Goal: Task Accomplishment & Management: Manage account settings

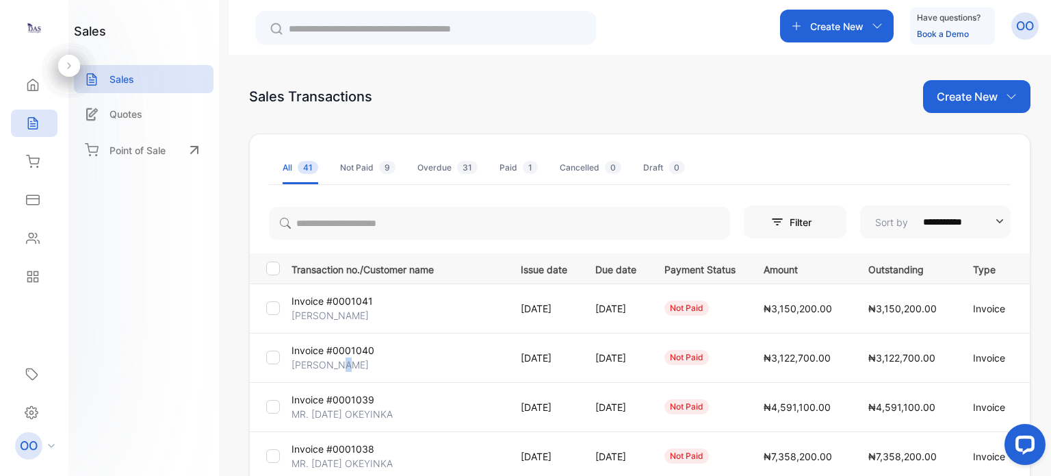
click at [340, 365] on p "[PERSON_NAME]" at bounding box center [329, 364] width 77 height 14
click at [391, 358] on td "Invoice #0001040 Lydia Mang" at bounding box center [395, 357] width 218 height 49
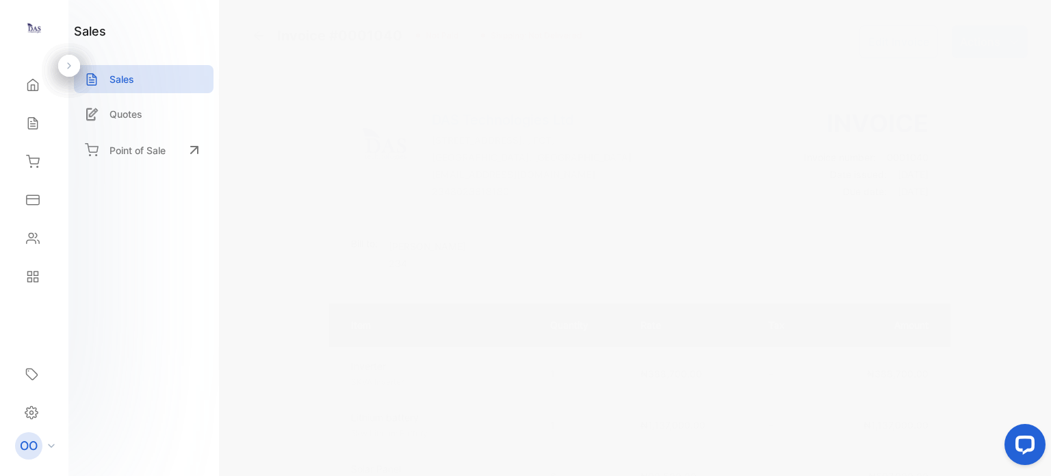
scroll to position [205, 0]
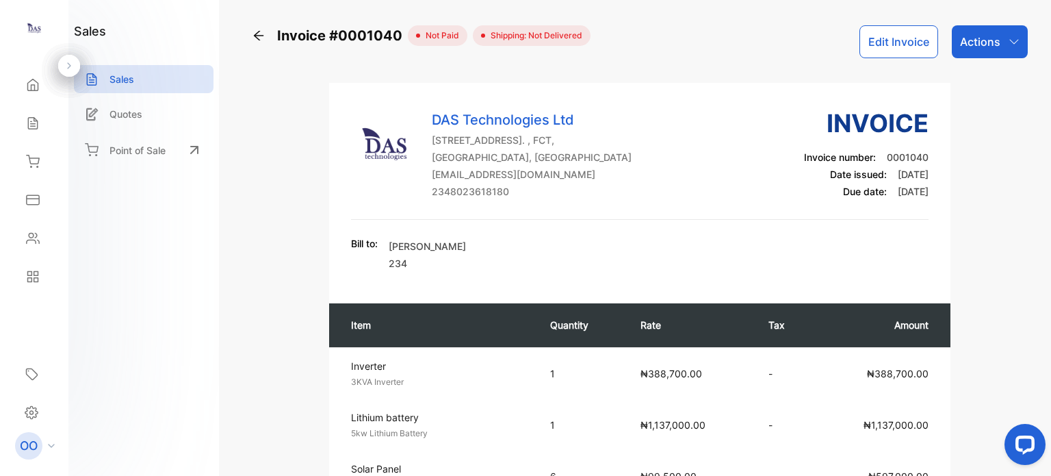
click at [971, 51] on div "Actions" at bounding box center [990, 41] width 76 height 33
click at [145, 80] on div "Sales" at bounding box center [144, 79] width 140 height 28
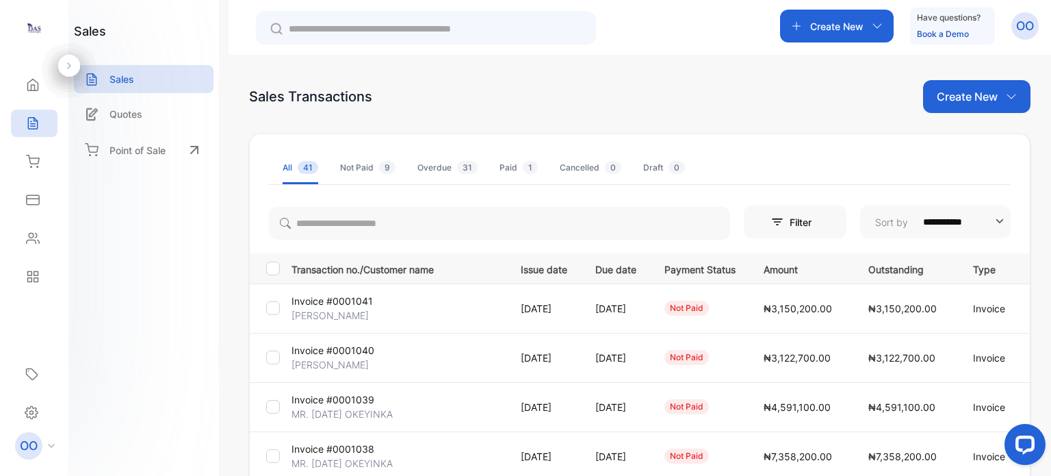
click at [988, 95] on p "Create New" at bounding box center [967, 96] width 61 height 16
click at [982, 138] on span "Invoice" at bounding box center [979, 142] width 32 height 14
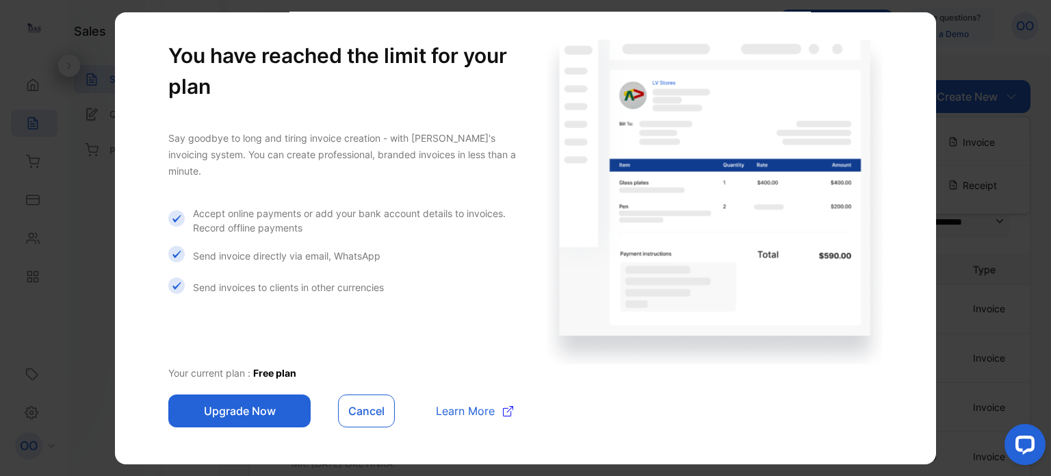
scroll to position [34, 0]
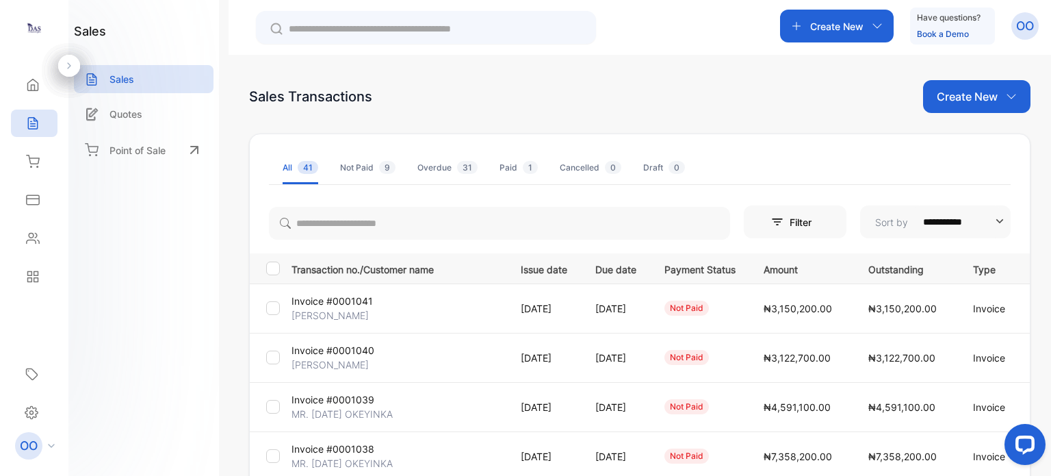
click at [966, 101] on p "Create New" at bounding box center [967, 96] width 61 height 16
click at [967, 147] on span "Invoice" at bounding box center [979, 142] width 32 height 14
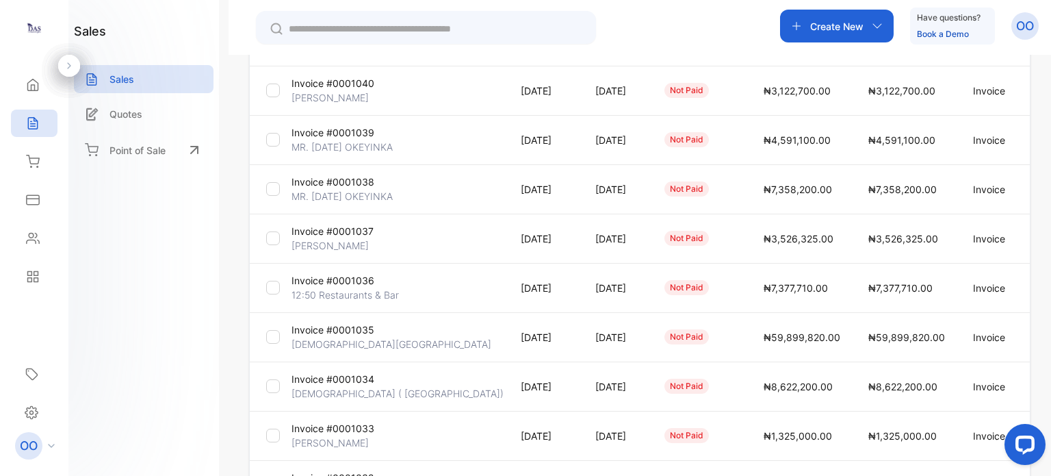
scroll to position [420, 0]
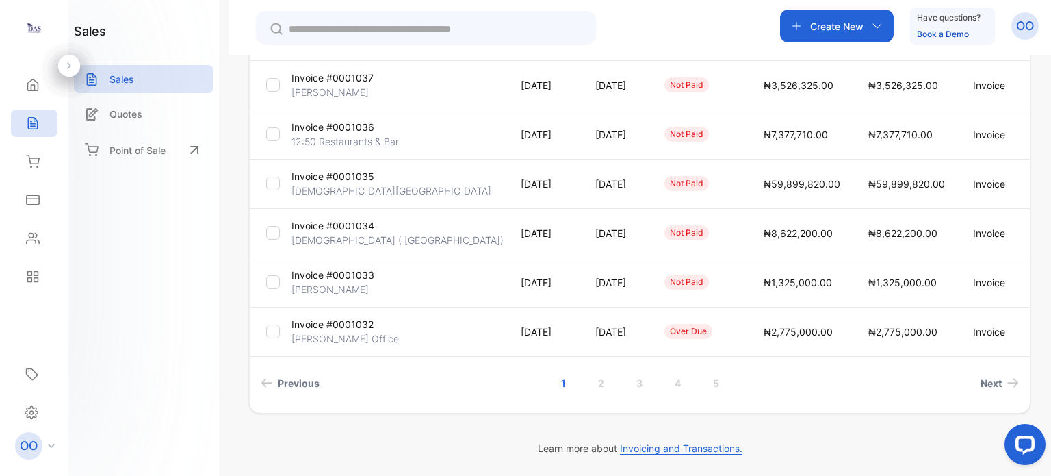
click at [382, 235] on p "[DEMOGRAPHIC_DATA] ( [GEOGRAPHIC_DATA])" at bounding box center [397, 240] width 212 height 14
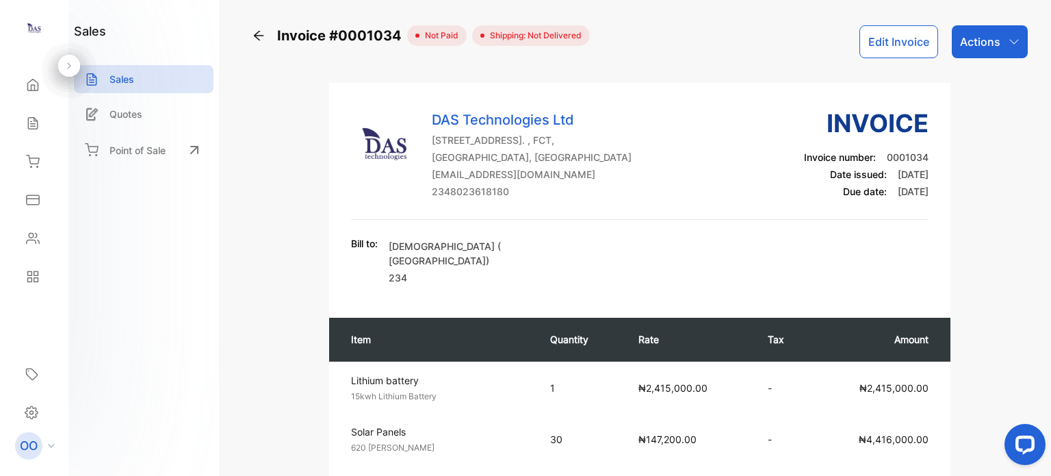
click at [898, 46] on button "Edit Invoice" at bounding box center [898, 41] width 79 height 33
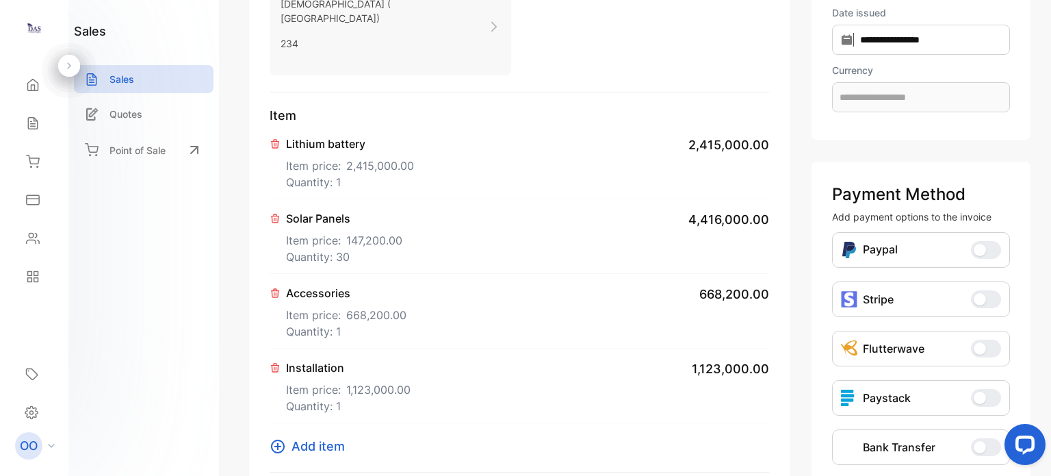
scroll to position [205, 0]
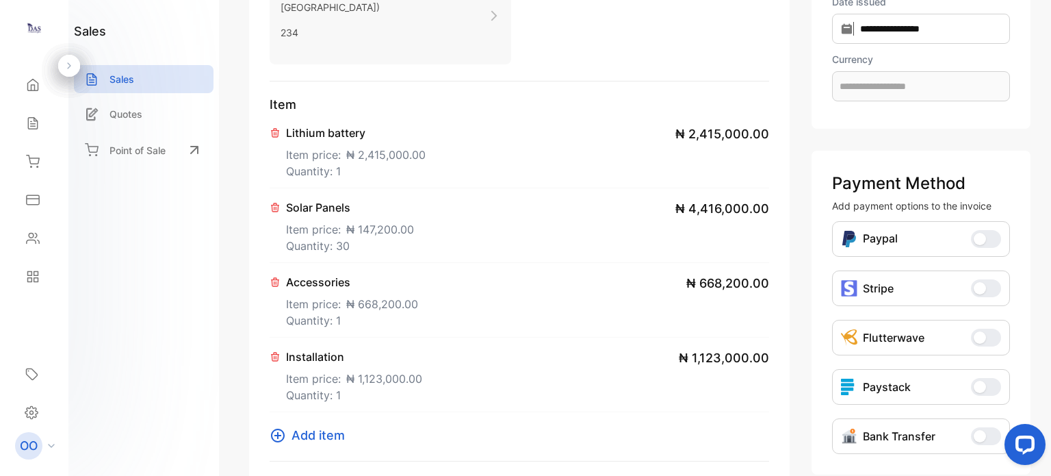
type input "**********"
click at [385, 221] on span "₦ 147,200.00" at bounding box center [380, 229] width 68 height 16
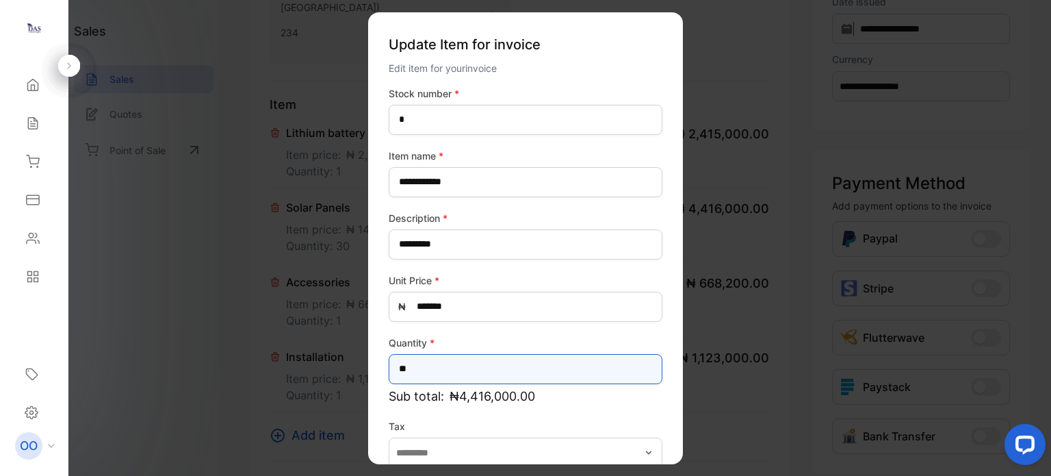
drag, startPoint x: 429, startPoint y: 365, endPoint x: 392, endPoint y: 374, distance: 38.0
click at [392, 374] on input "**" at bounding box center [526, 368] width 274 height 30
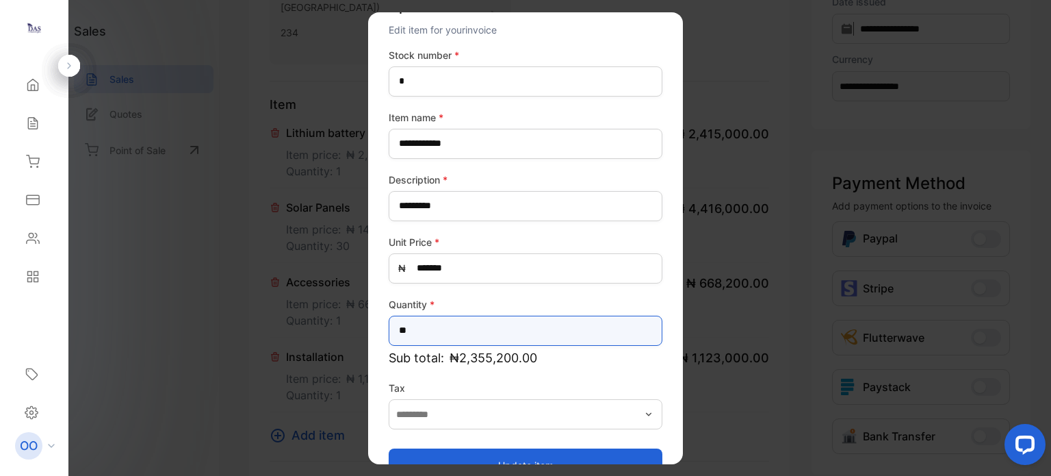
scroll to position [71, 0]
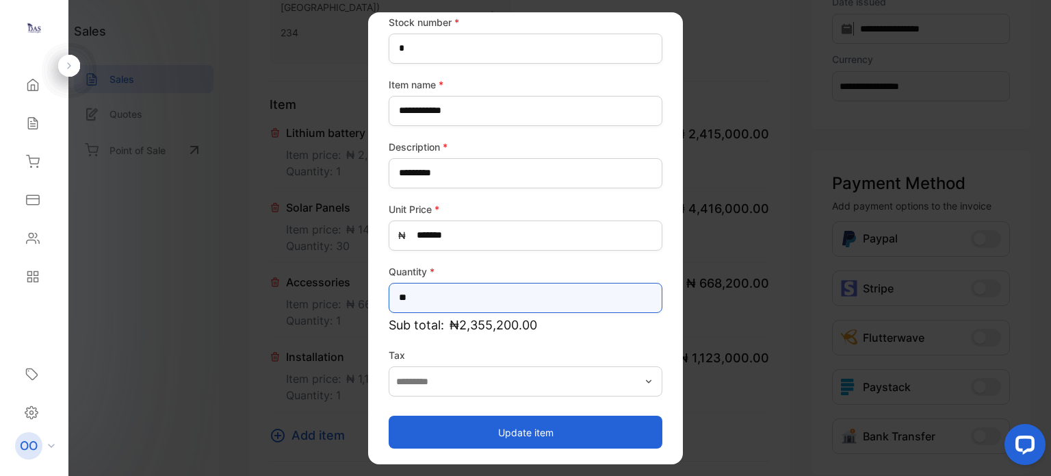
type input "**"
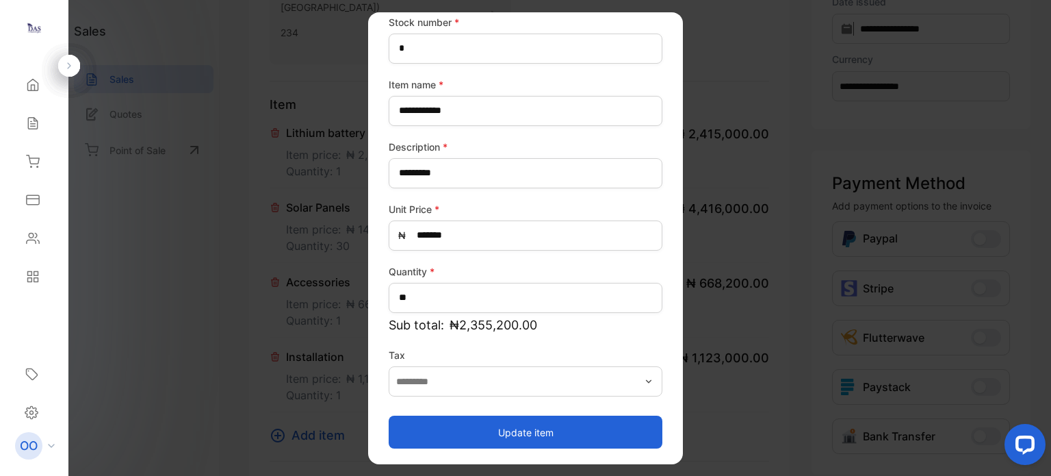
click at [540, 429] on button "Update item" at bounding box center [526, 431] width 274 height 33
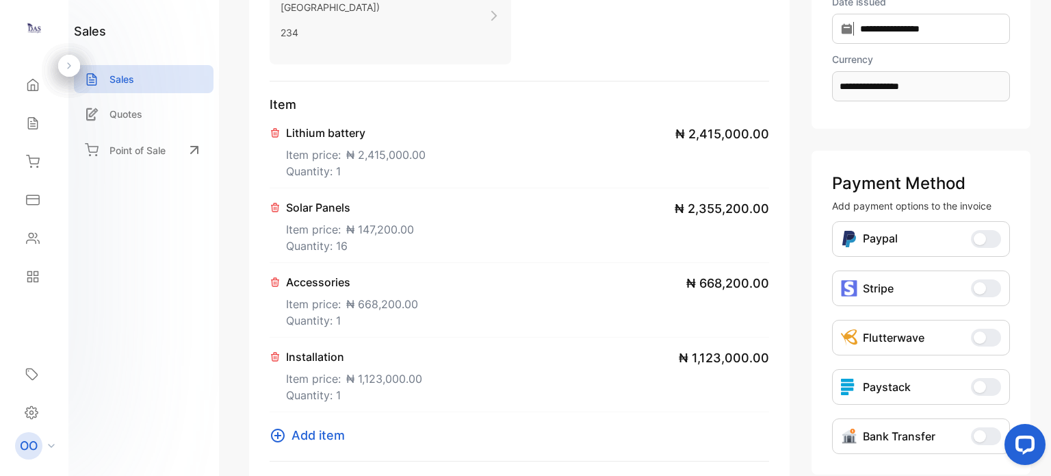
click at [363, 146] on span "₦ 2,415,000.00" at bounding box center [385, 154] width 79 height 16
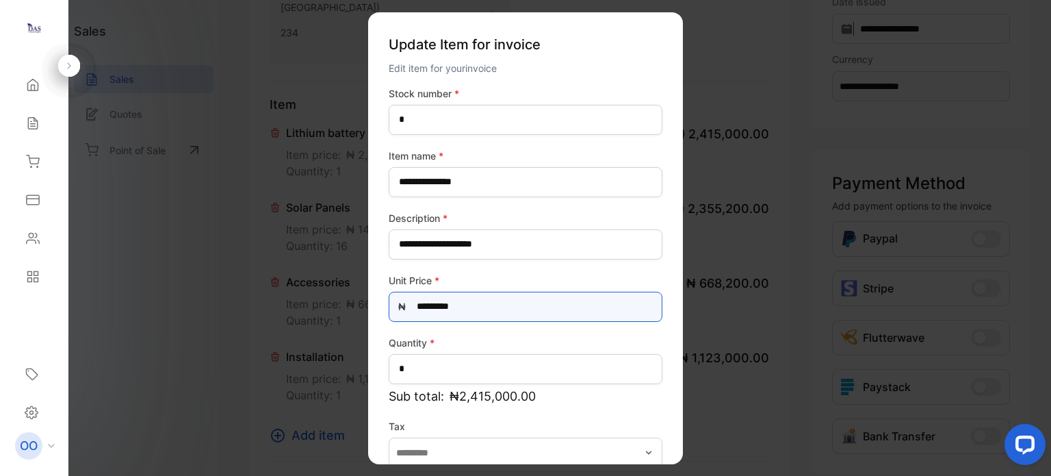
click at [425, 304] on Price-inputprice "*********" at bounding box center [526, 306] width 274 height 30
type Price-inputprice "*********"
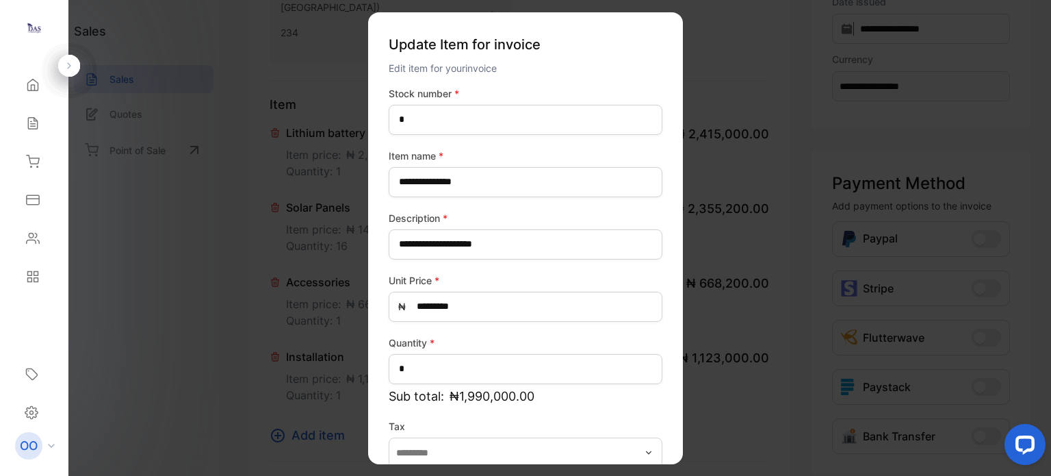
click at [649, 273] on label "Unit Price *" at bounding box center [526, 279] width 274 height 14
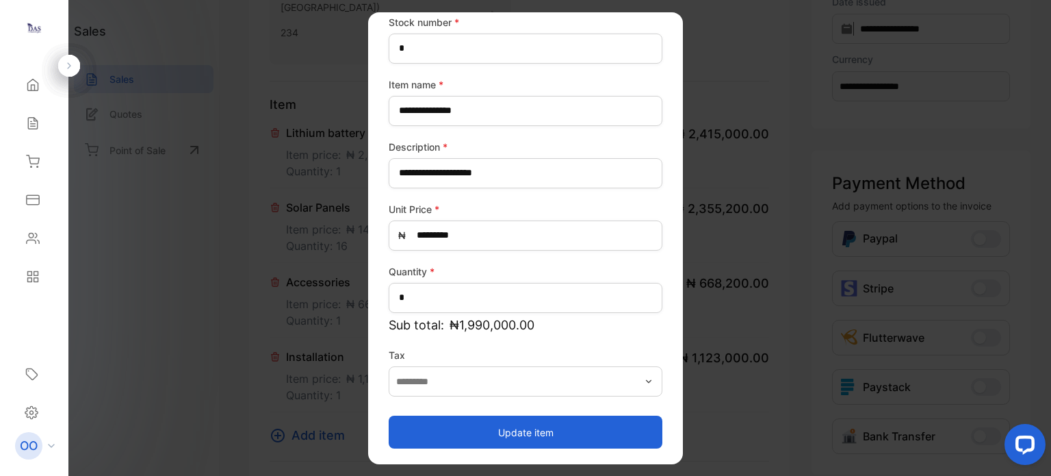
click at [536, 428] on button "Update item" at bounding box center [526, 431] width 274 height 33
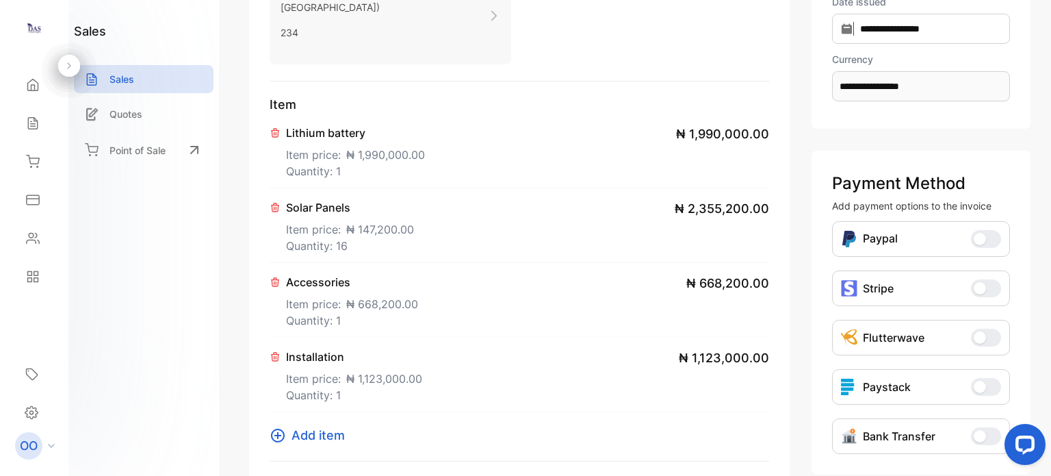
click at [274, 352] on icon at bounding box center [276, 356] width 8 height 8
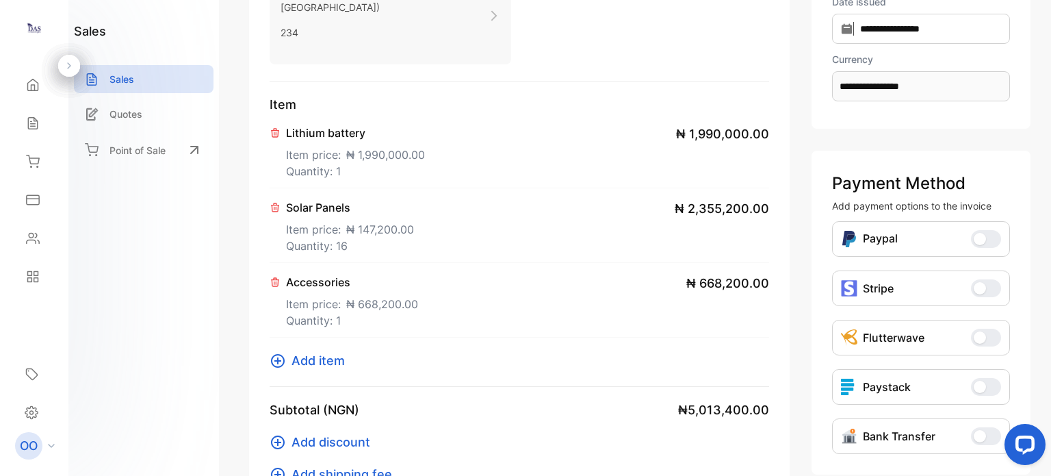
click at [383, 296] on span "₦ 668,200.00" at bounding box center [382, 304] width 72 height 16
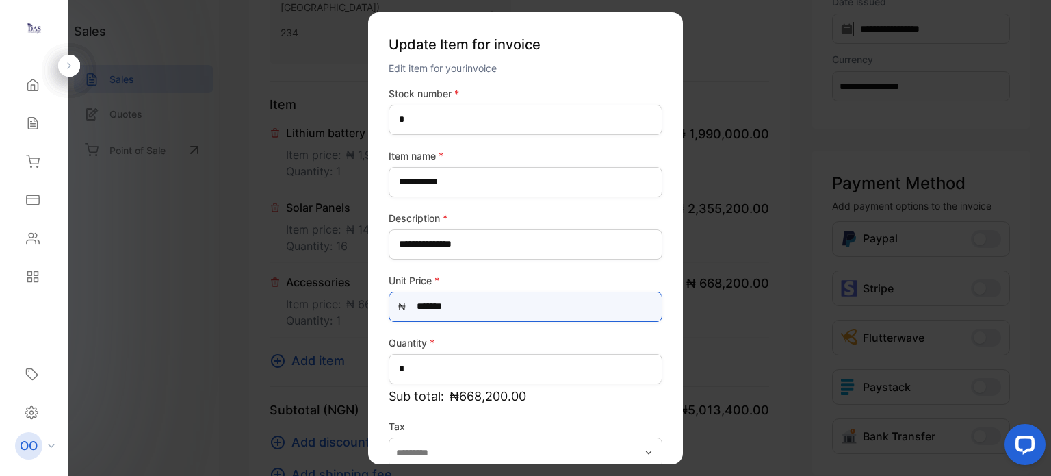
drag, startPoint x: 458, startPoint y: 307, endPoint x: 417, endPoint y: 298, distance: 42.0
click at [417, 298] on Price-inputprice "*******" at bounding box center [526, 306] width 274 height 30
type Price-inputprice "*******"
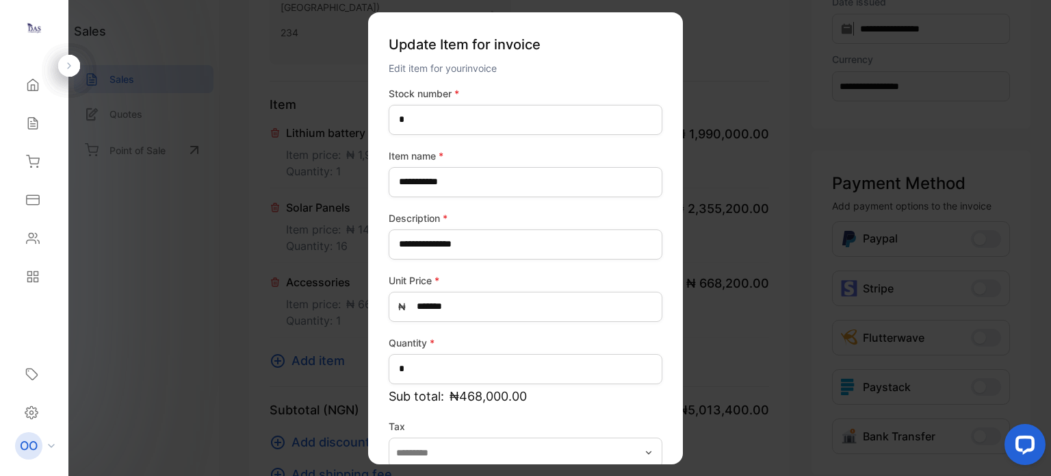
click at [623, 281] on label "Unit Price *" at bounding box center [526, 279] width 274 height 14
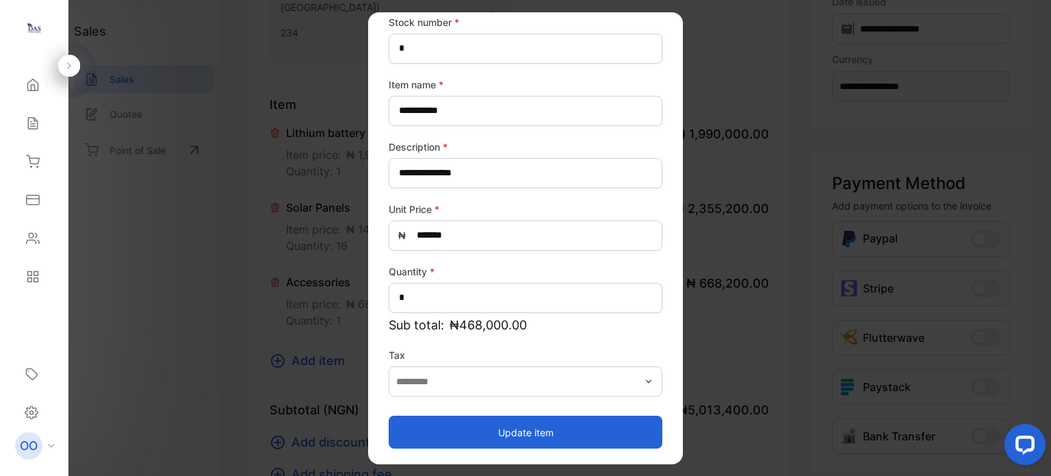
click at [520, 432] on button "Update item" at bounding box center [526, 431] width 274 height 33
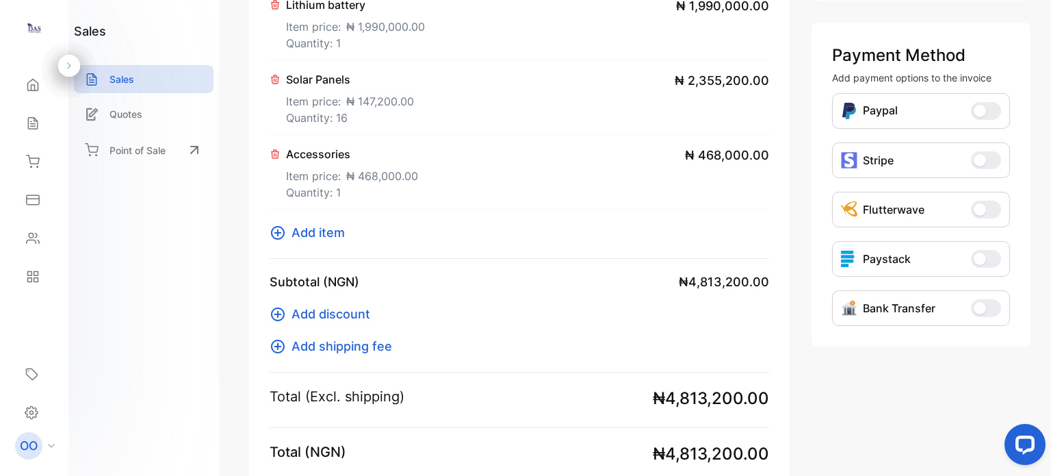
scroll to position [342, 0]
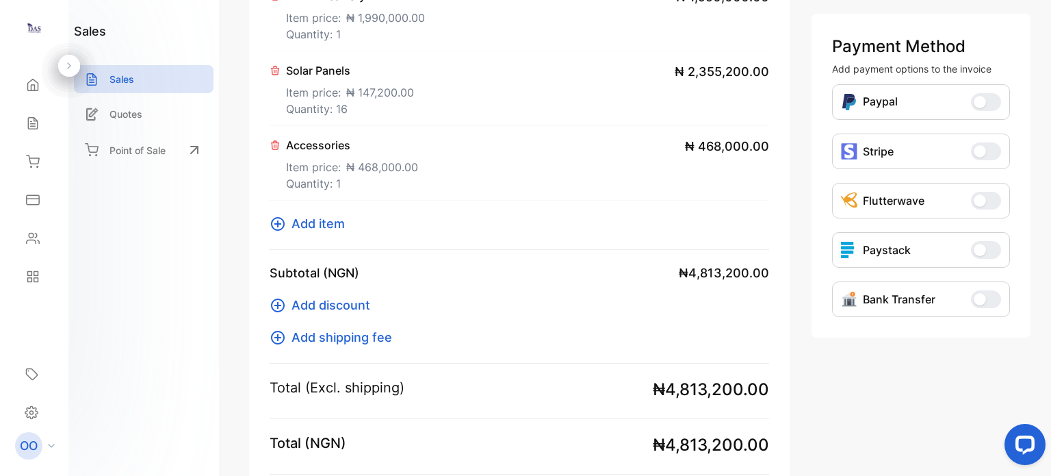
click at [320, 214] on span "Add item" at bounding box center [317, 223] width 53 height 18
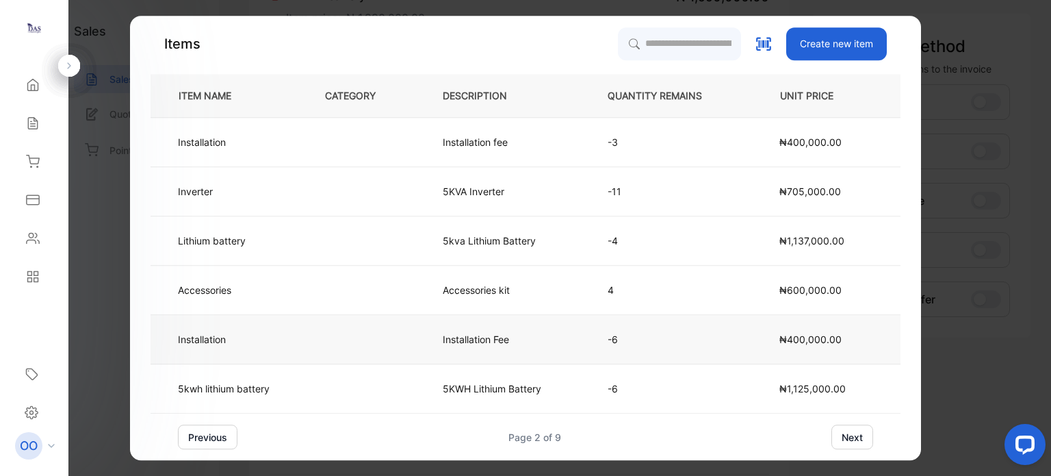
click at [279, 339] on td "Installation" at bounding box center [227, 339] width 152 height 49
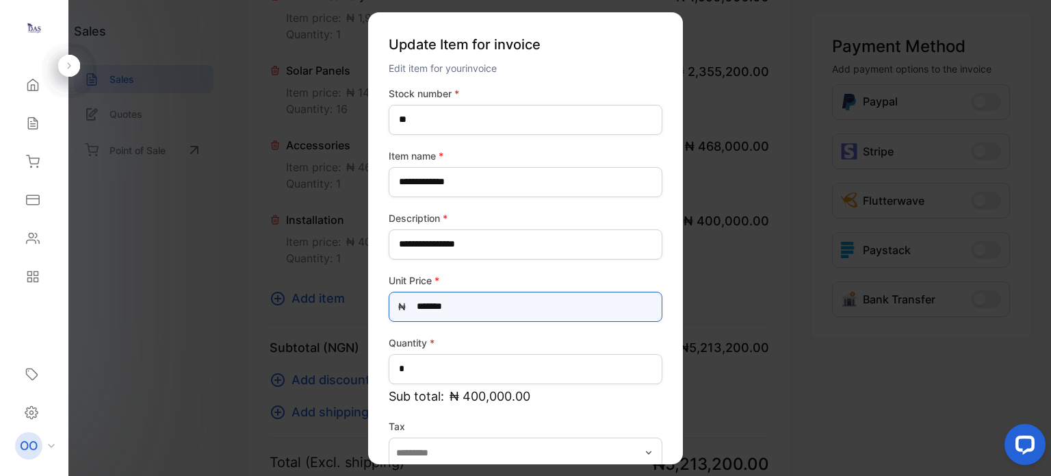
drag, startPoint x: 456, startPoint y: 302, endPoint x: 412, endPoint y: 287, distance: 46.7
click at [412, 287] on div "Unit Price * ₦ *******" at bounding box center [526, 296] width 274 height 49
type Price-inputprice "*******"
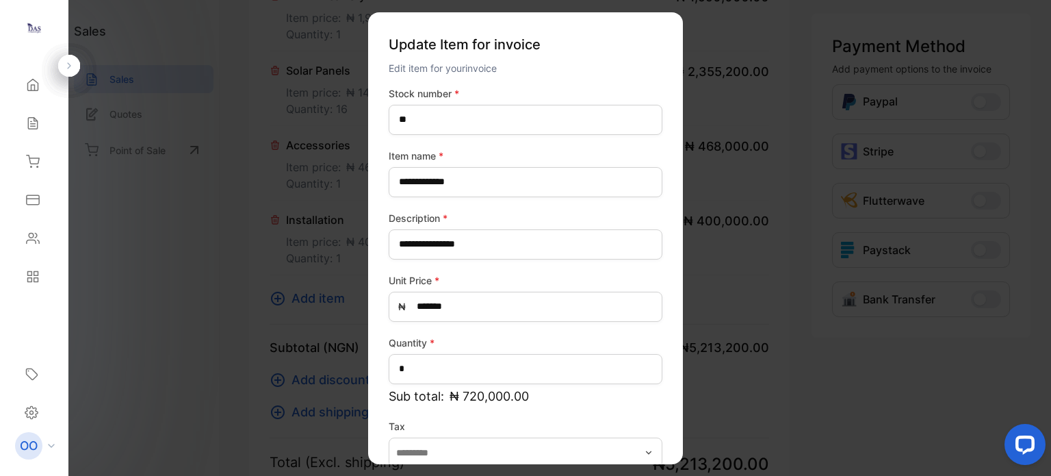
click at [517, 278] on label "Unit Price *" at bounding box center [526, 279] width 274 height 14
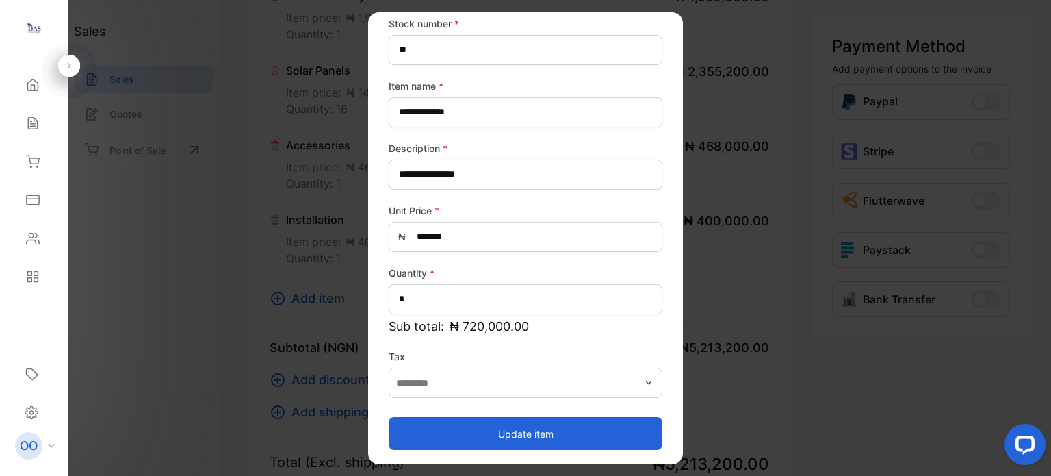
scroll to position [71, 0]
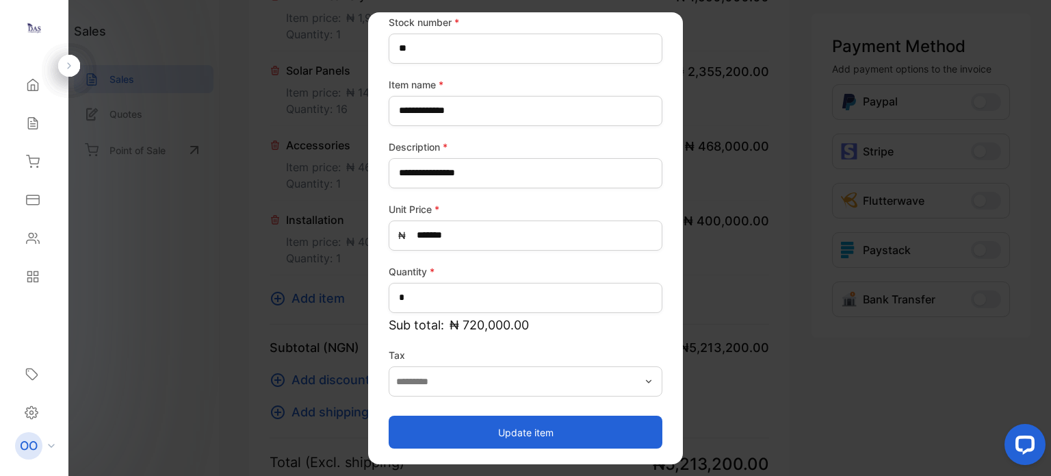
click at [503, 434] on button "Update item" at bounding box center [526, 431] width 274 height 33
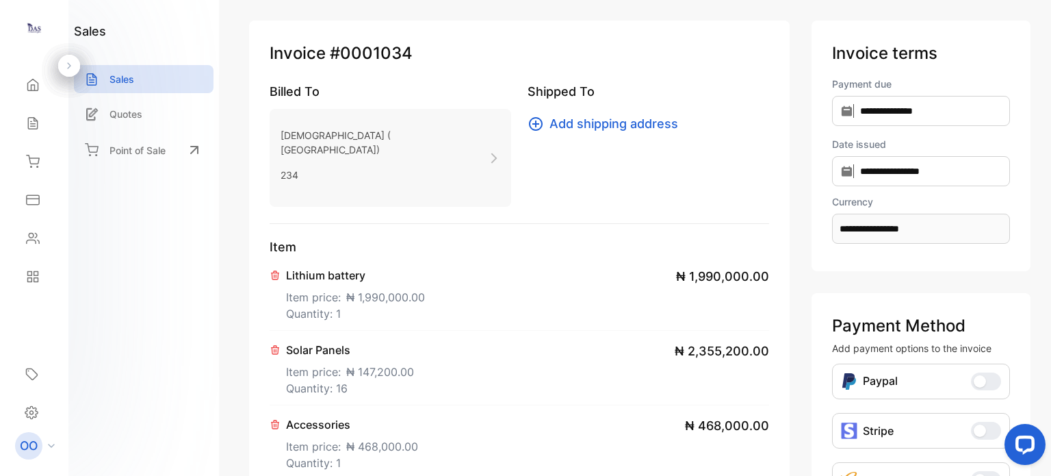
scroll to position [0, 0]
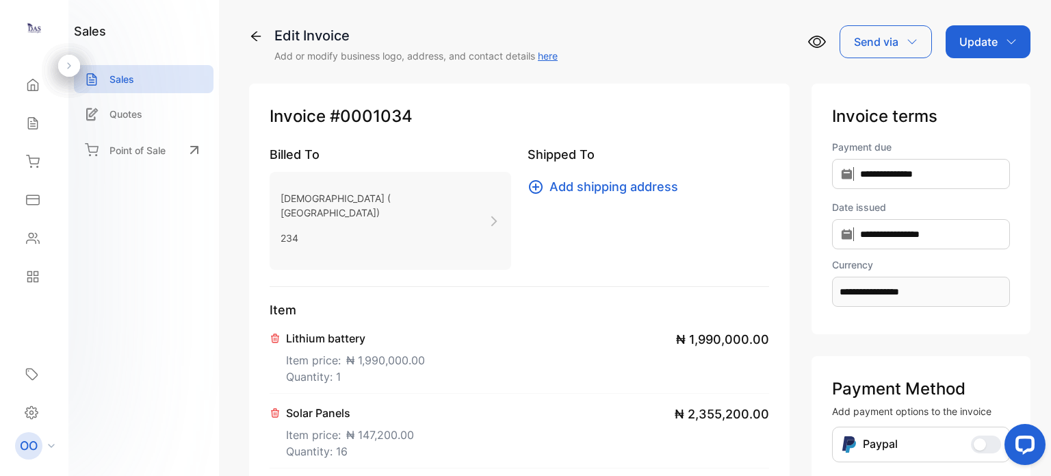
click at [969, 51] on div "Update" at bounding box center [988, 41] width 85 height 33
click at [972, 95] on div "Invoice" at bounding box center [990, 86] width 79 height 27
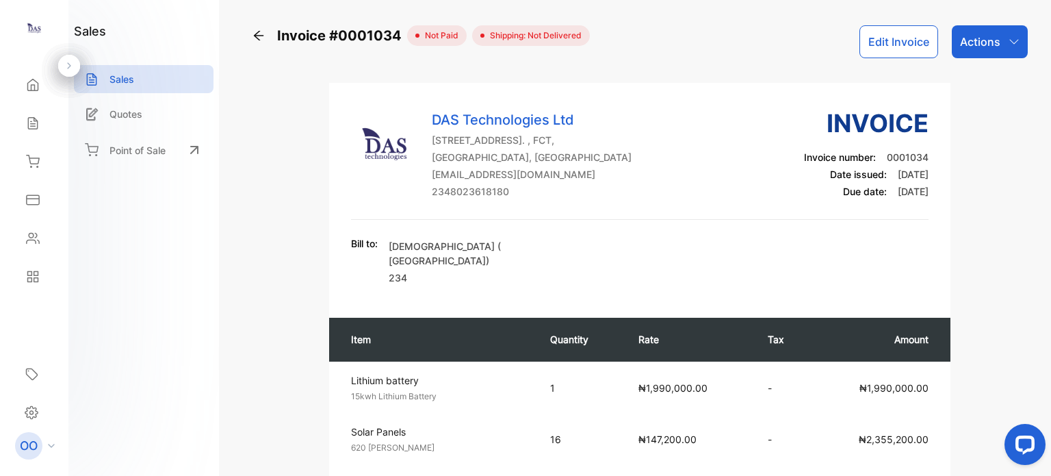
click at [1009, 38] on icon "button" at bounding box center [1014, 41] width 11 height 11
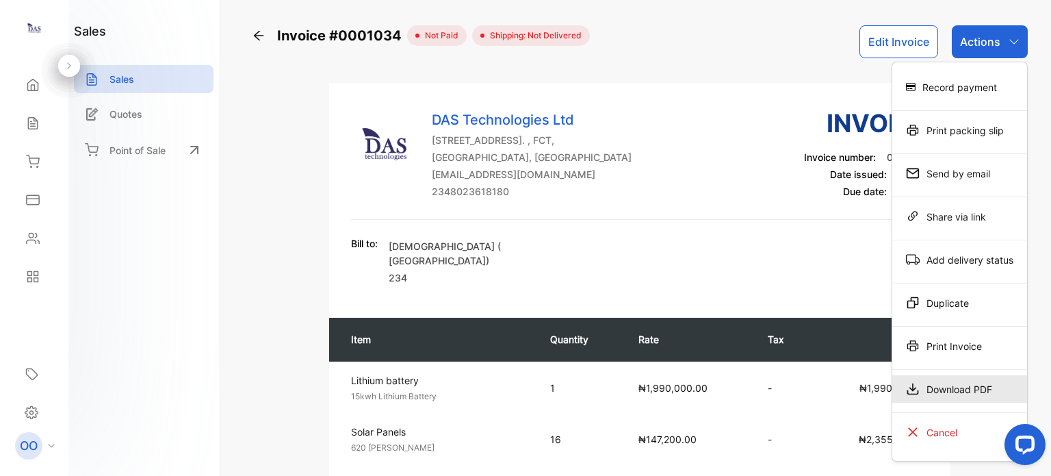
click at [948, 391] on div "Download PDF" at bounding box center [959, 388] width 135 height 27
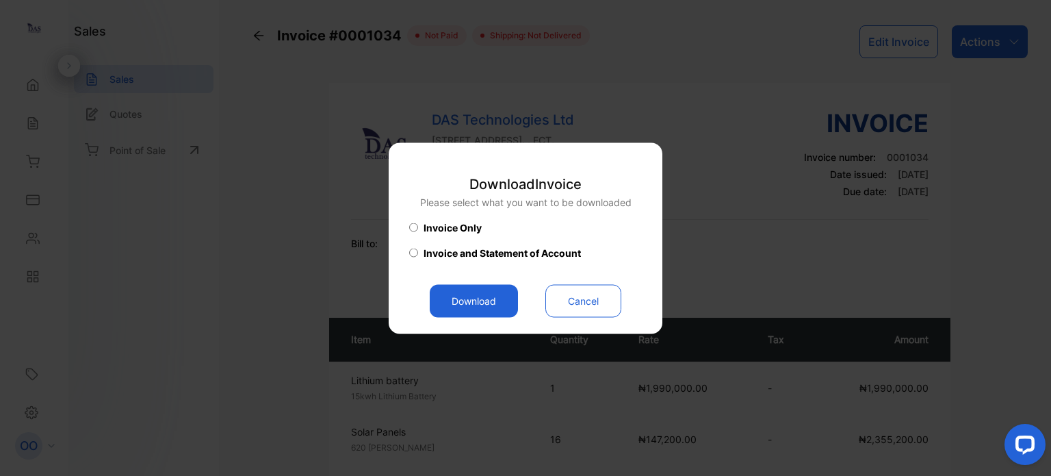
click at [471, 295] on button "Download" at bounding box center [474, 300] width 88 height 33
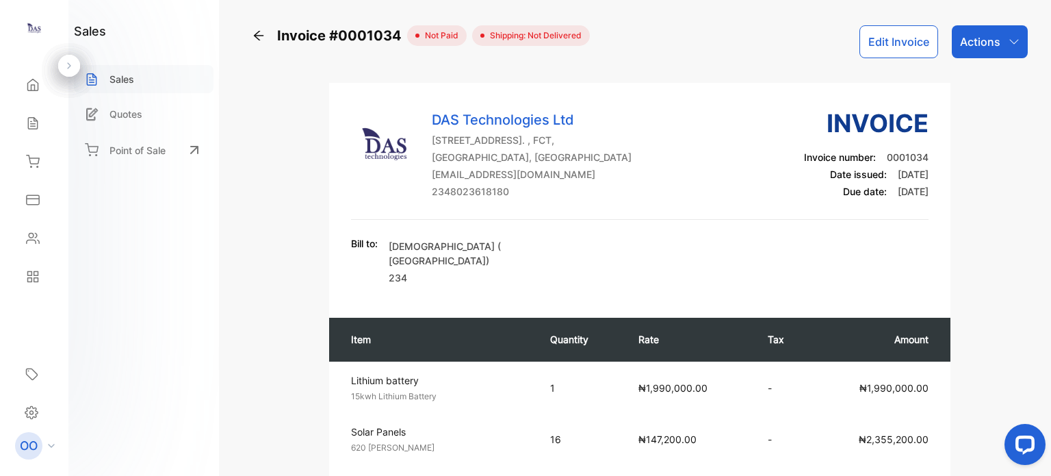
click at [148, 74] on div "Sales" at bounding box center [144, 79] width 140 height 28
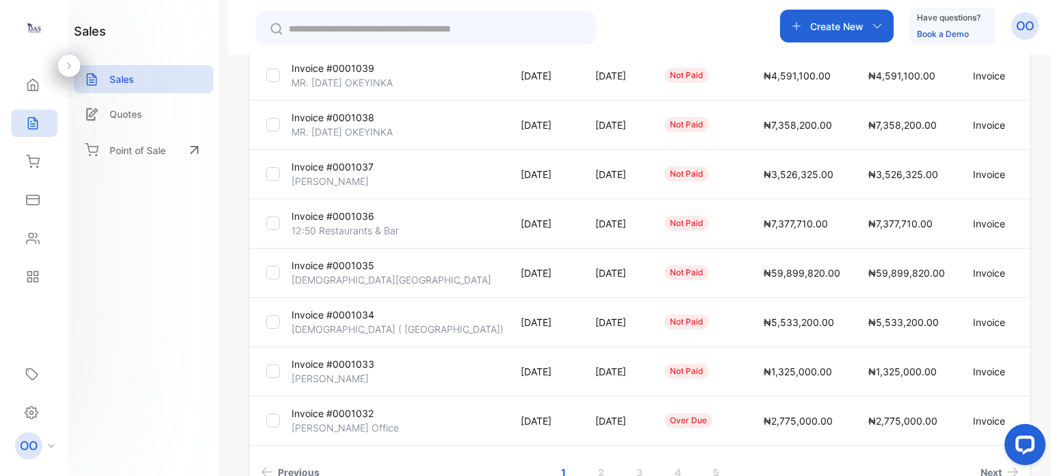
scroll to position [342, 0]
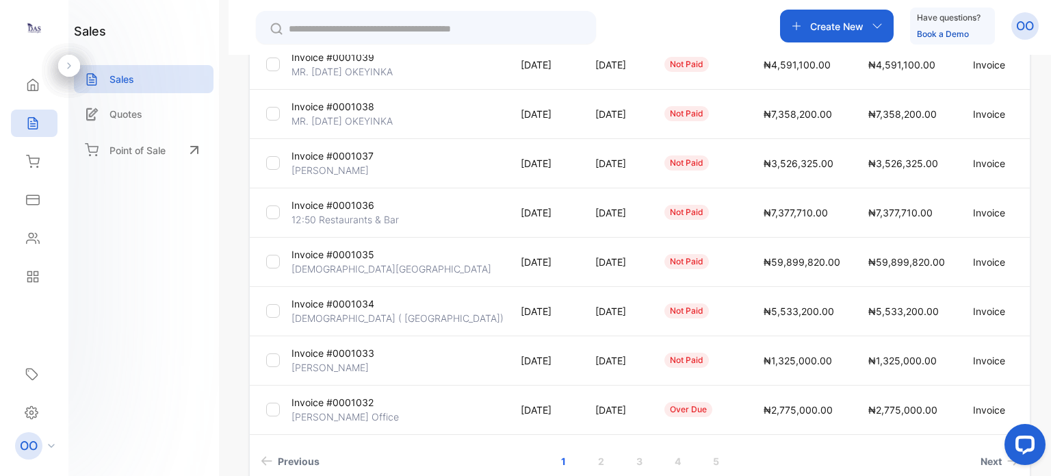
click at [504, 264] on td "[DATE]" at bounding box center [541, 261] width 75 height 49
click at [521, 255] on p "[DATE]" at bounding box center [544, 262] width 47 height 14
click at [349, 262] on p "[DEMOGRAPHIC_DATA][GEOGRAPHIC_DATA]" at bounding box center [391, 268] width 200 height 14
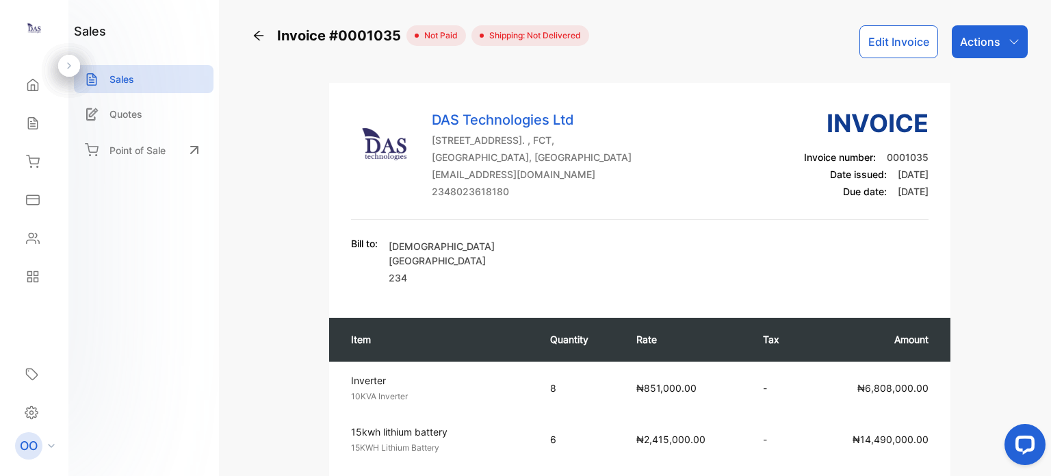
click at [904, 40] on button "Edit Invoice" at bounding box center [898, 41] width 79 height 33
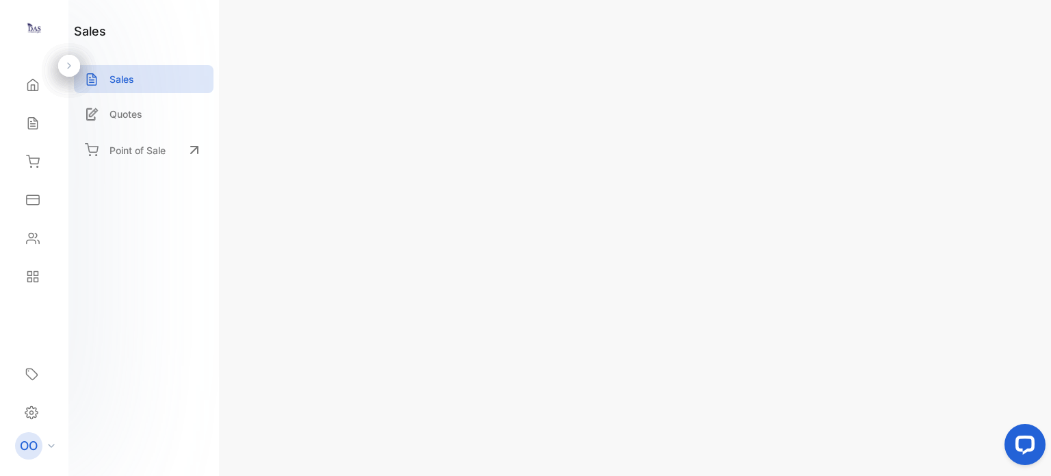
type input "**********"
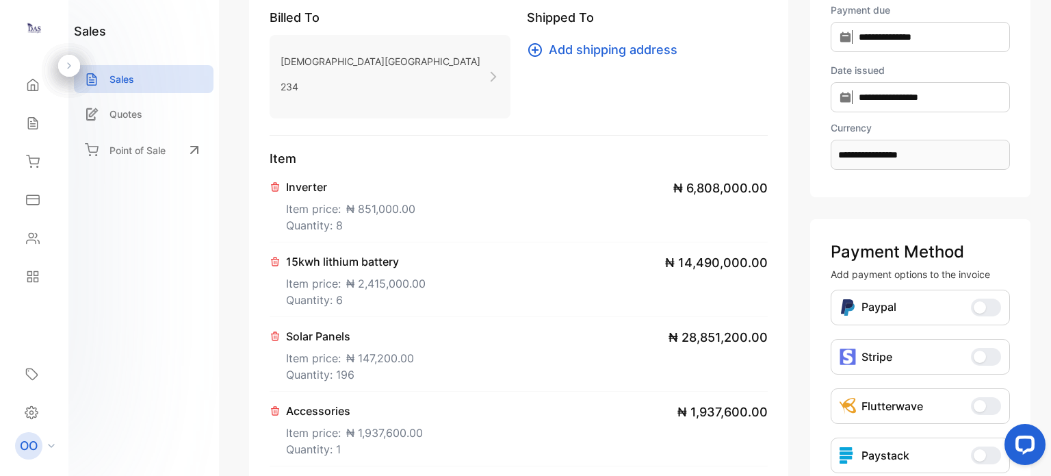
scroll to position [137, 0]
click at [361, 202] on span "₦ 851,000.00" at bounding box center [380, 208] width 69 height 16
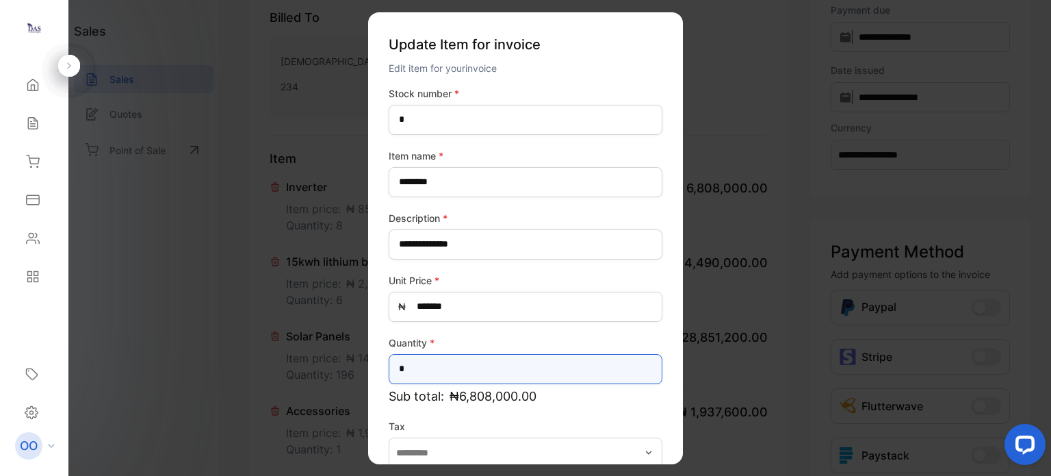
drag, startPoint x: 408, startPoint y: 367, endPoint x: 391, endPoint y: 370, distance: 18.1
click at [391, 370] on input "*" at bounding box center [526, 368] width 274 height 30
type input "*"
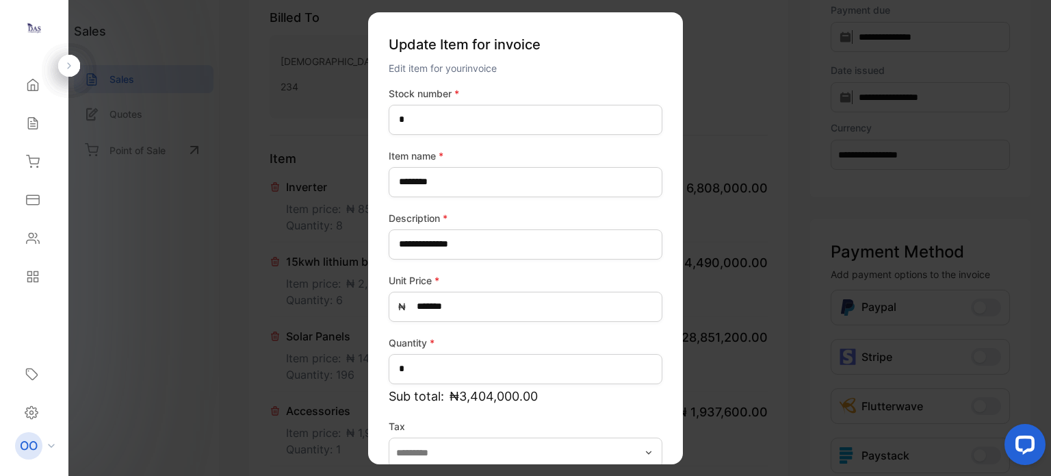
click at [590, 221] on label "Description *" at bounding box center [526, 217] width 274 height 14
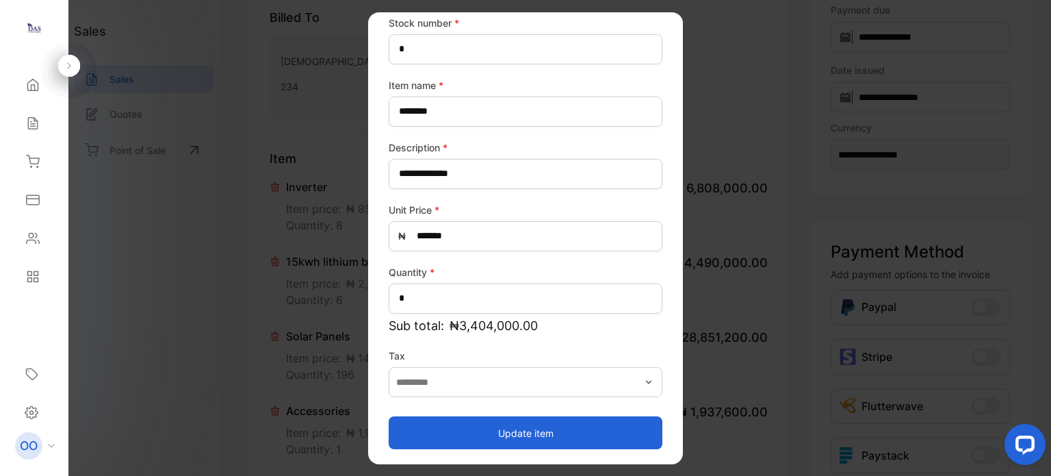
scroll to position [71, 0]
click at [502, 435] on button "Update item" at bounding box center [526, 431] width 274 height 33
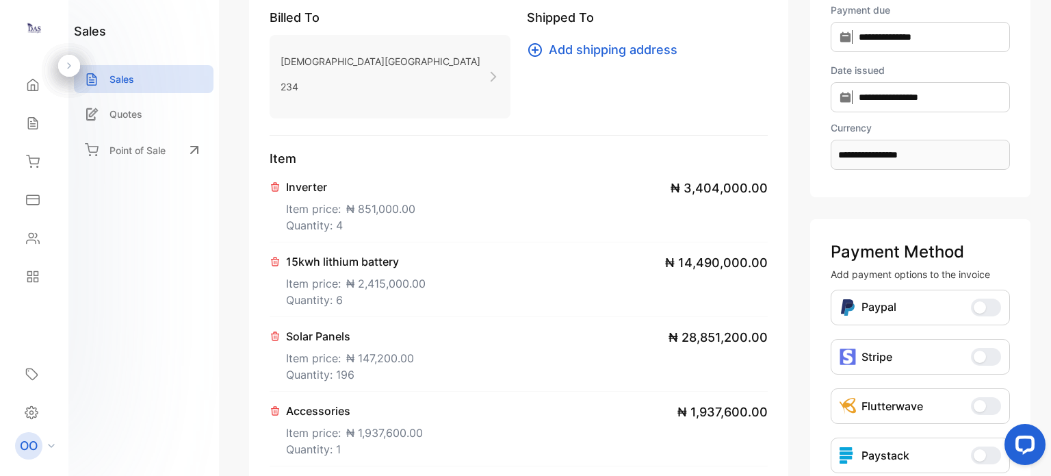
click at [339, 268] on p "15kwh lithium battery" at bounding box center [356, 261] width 140 height 16
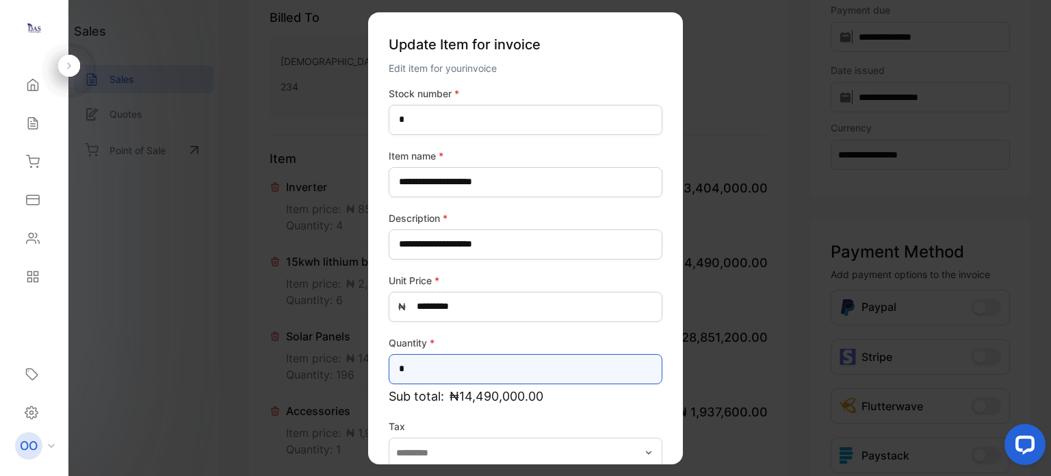
drag, startPoint x: 404, startPoint y: 365, endPoint x: 375, endPoint y: 365, distance: 29.4
click at [375, 365] on div "**********" at bounding box center [525, 238] width 315 height 452
type input "*"
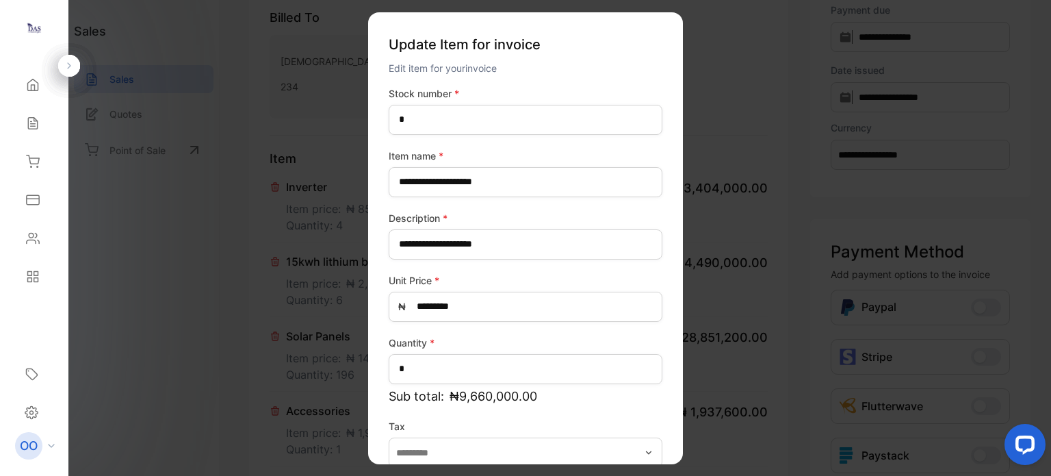
click at [543, 346] on label "Quantity *" at bounding box center [526, 342] width 274 height 14
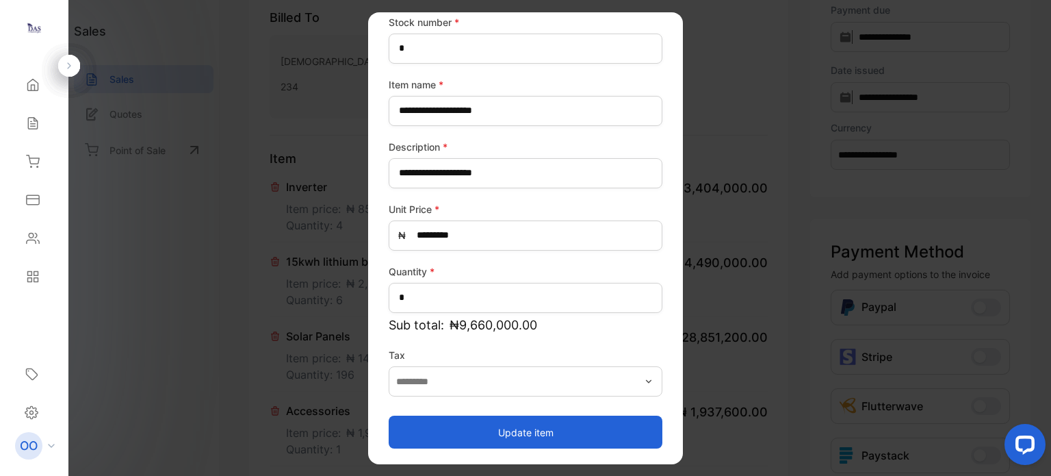
click at [540, 436] on button "Update item" at bounding box center [526, 431] width 274 height 33
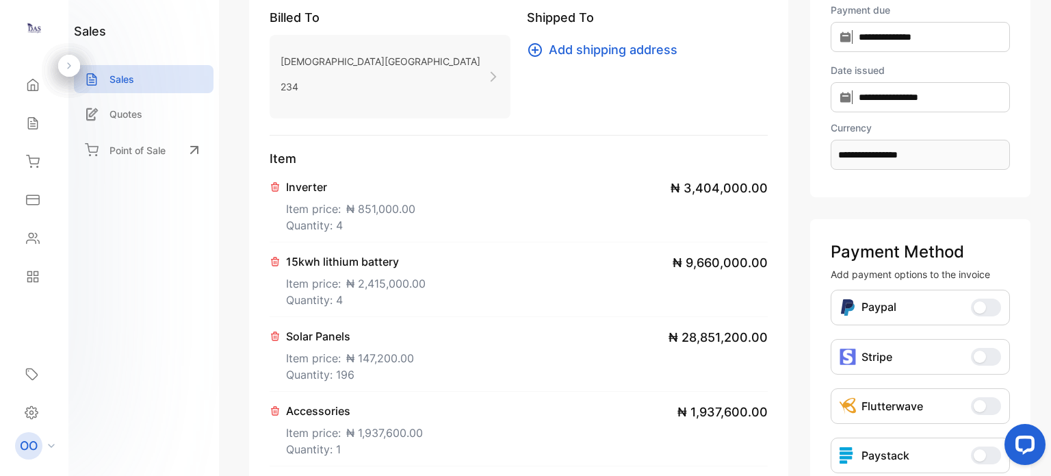
scroll to position [342, 0]
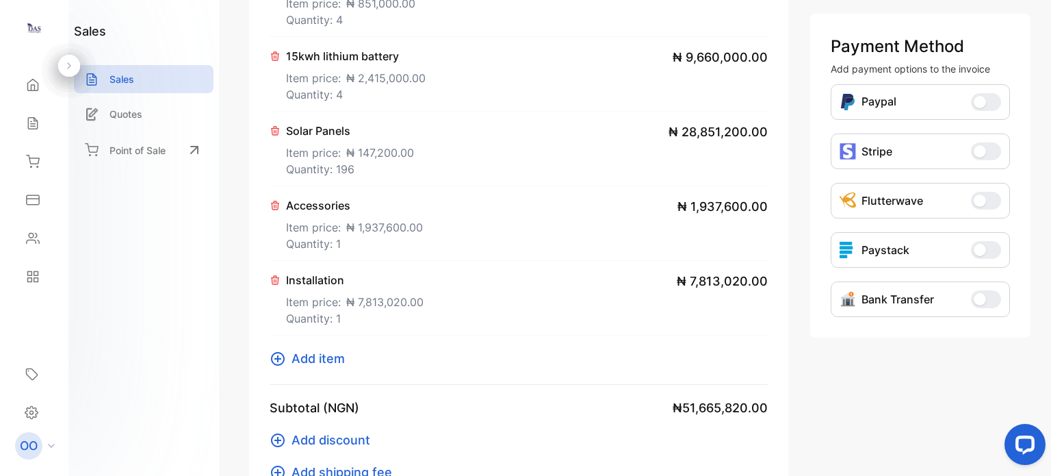
click at [443, 155] on div "Solar Panels Item price: ₦ 147,200.00 Quantity: 196 ₦ 28,851,200.00" at bounding box center [519, 149] width 498 height 75
click at [384, 155] on span "₦ 147,200.00" at bounding box center [380, 152] width 68 height 16
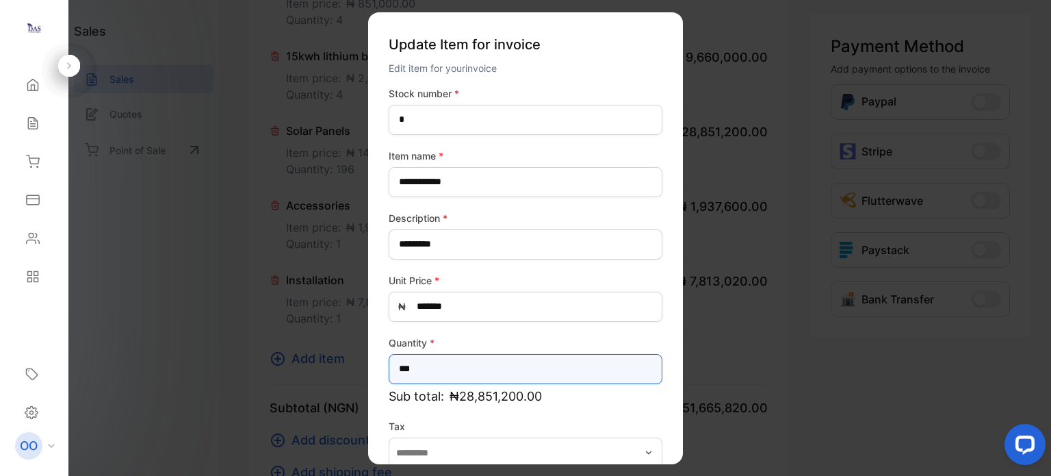
drag, startPoint x: 414, startPoint y: 372, endPoint x: 394, endPoint y: 373, distance: 19.9
click at [394, 373] on input "***" at bounding box center [526, 368] width 274 height 30
type input "***"
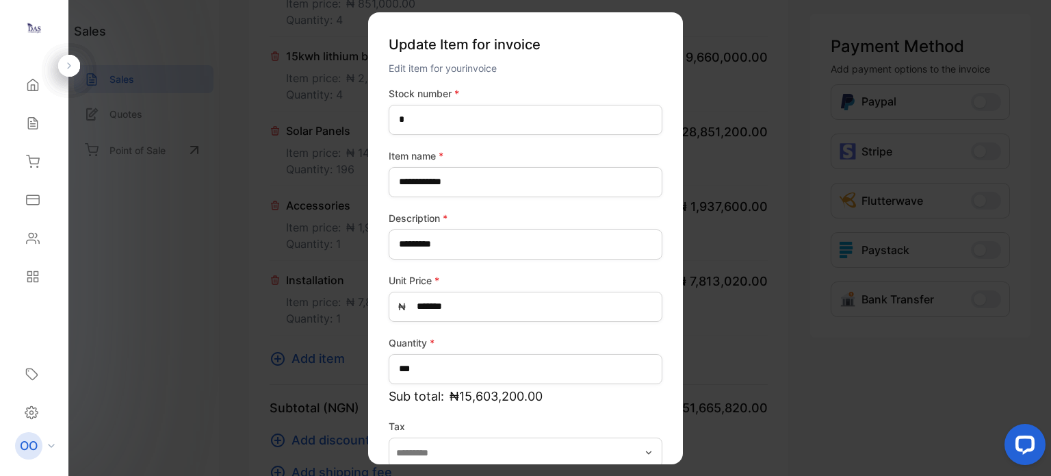
drag, startPoint x: 593, startPoint y: 337, endPoint x: 599, endPoint y: 341, distance: 7.8
click at [592, 337] on label "Quantity *" at bounding box center [526, 342] width 274 height 14
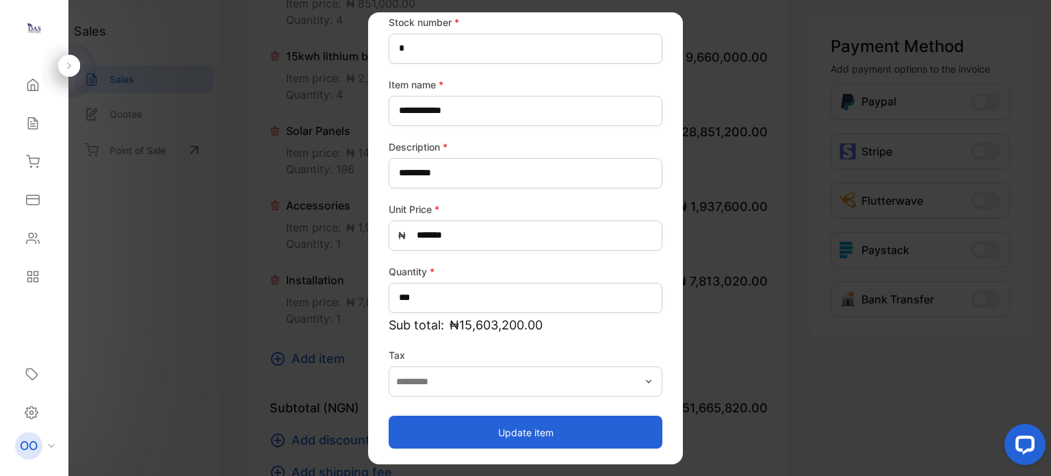
click at [542, 434] on button "Update item" at bounding box center [526, 431] width 274 height 33
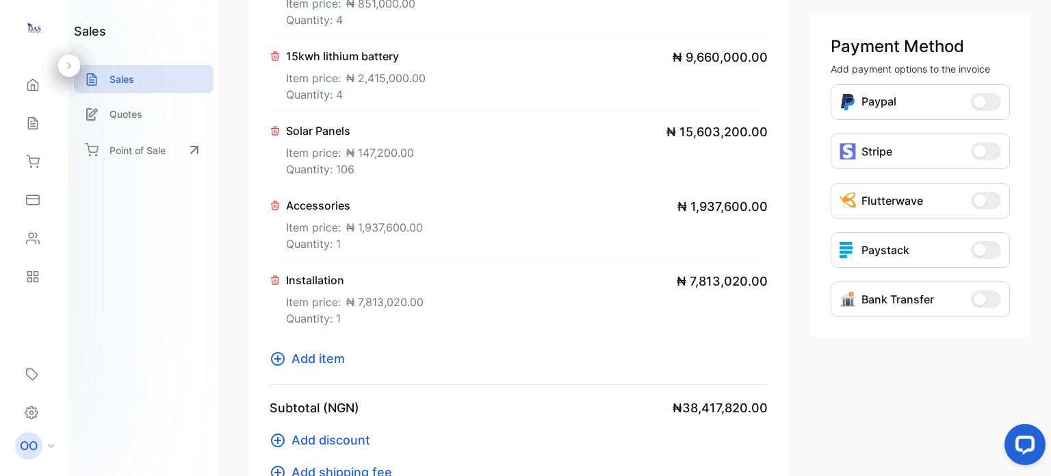
click at [421, 228] on span "₦ 1,937,600.00" at bounding box center [384, 227] width 77 height 16
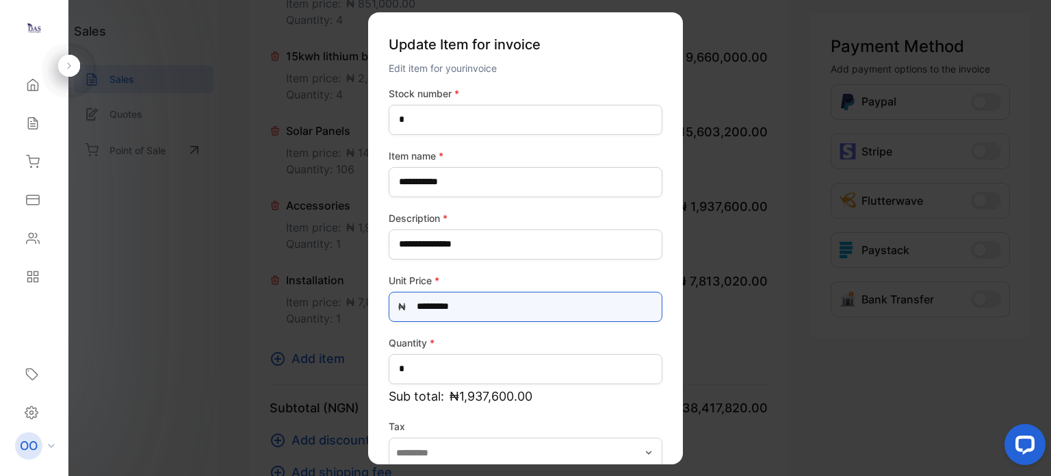
drag, startPoint x: 467, startPoint y: 305, endPoint x: 425, endPoint y: 302, distance: 41.9
click at [425, 302] on Price-inputprice "*********" at bounding box center [526, 306] width 274 height 30
type Price-inputprice "*********"
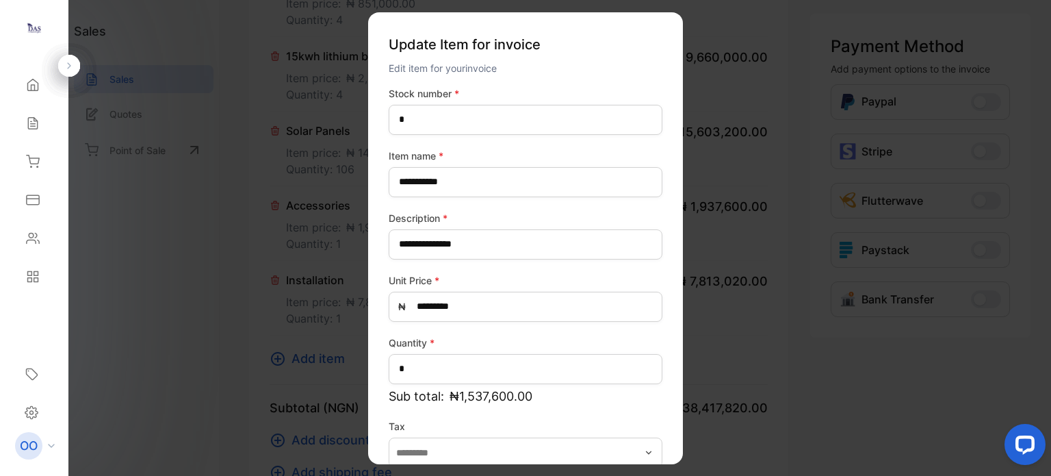
click at [522, 275] on label "Unit Price *" at bounding box center [526, 279] width 274 height 14
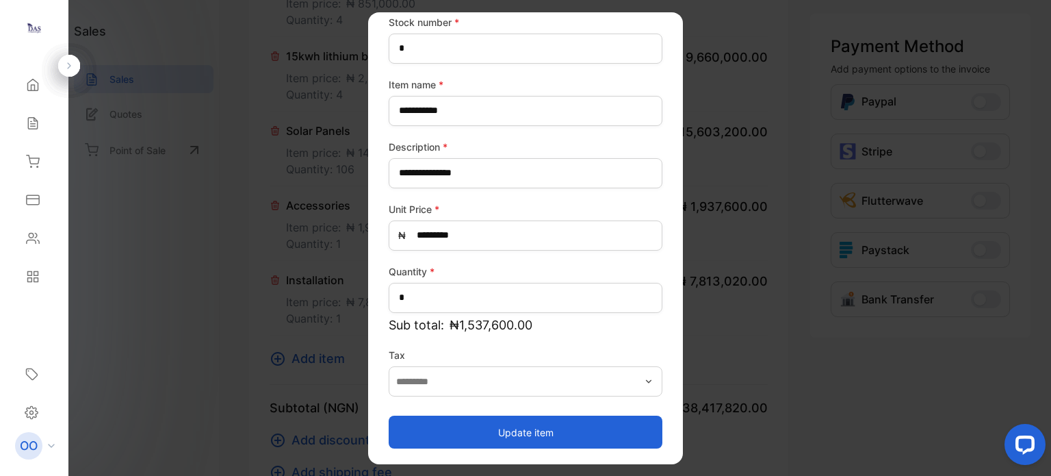
click at [536, 432] on button "Update item" at bounding box center [526, 431] width 274 height 33
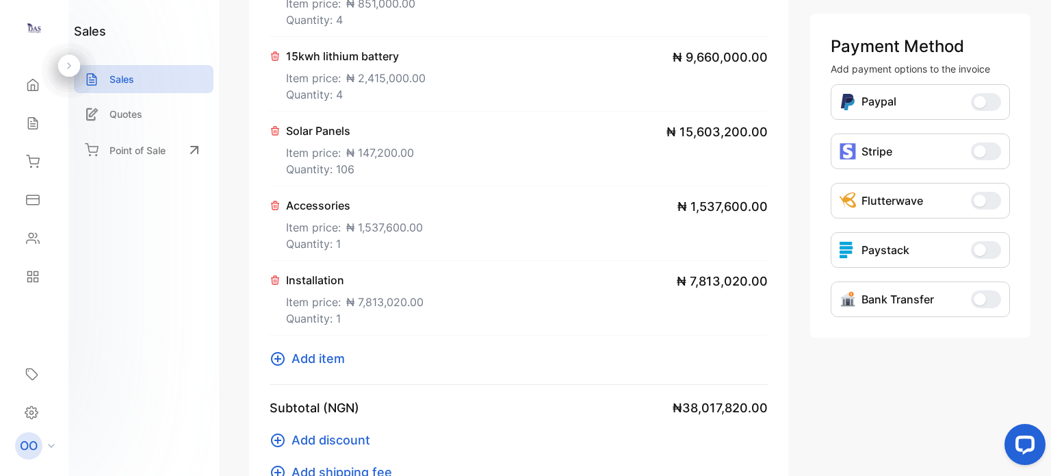
click at [276, 281] on icon at bounding box center [275, 279] width 11 height 11
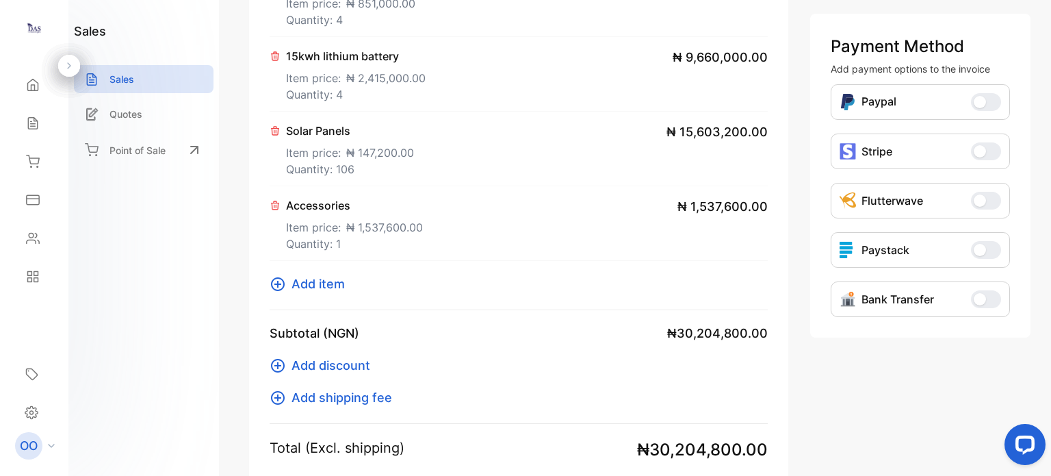
click at [317, 286] on span "Add item" at bounding box center [317, 283] width 53 height 18
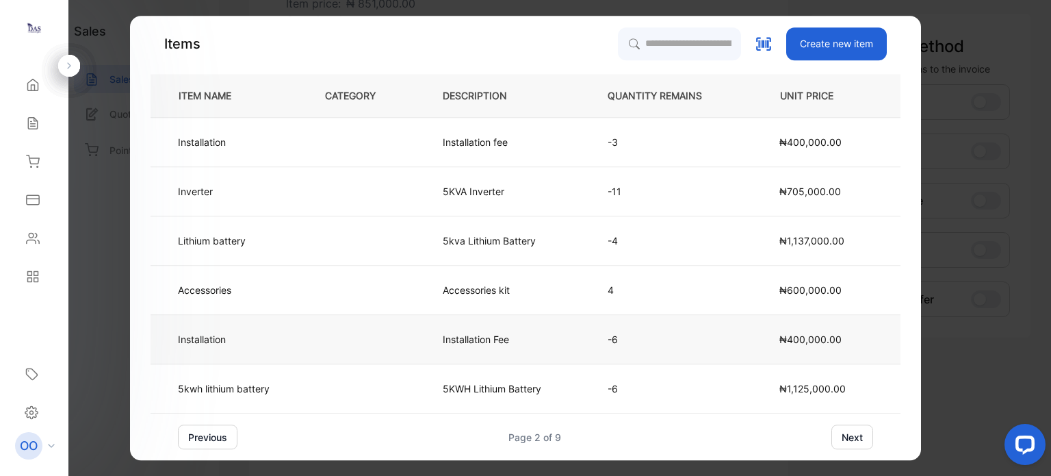
click at [213, 346] on p "Installation" at bounding box center [202, 339] width 48 height 14
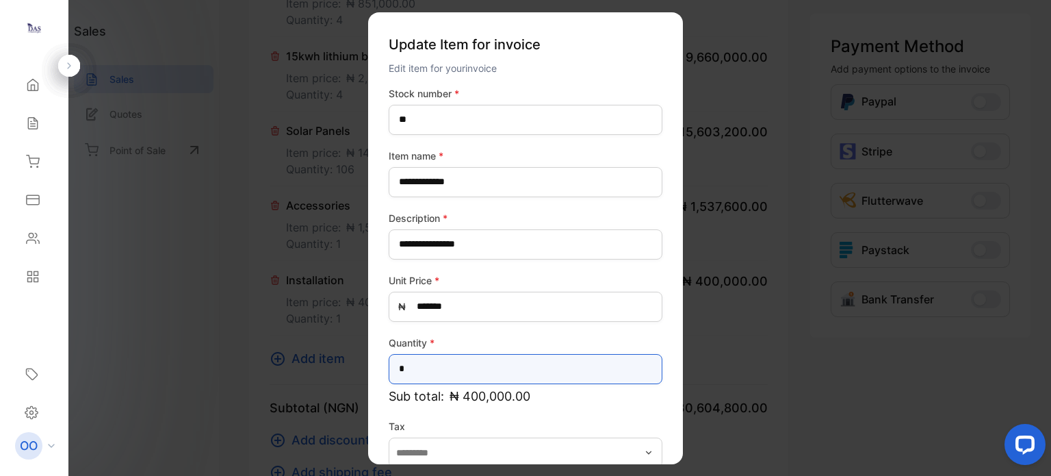
click at [400, 372] on input "*" at bounding box center [526, 368] width 274 height 30
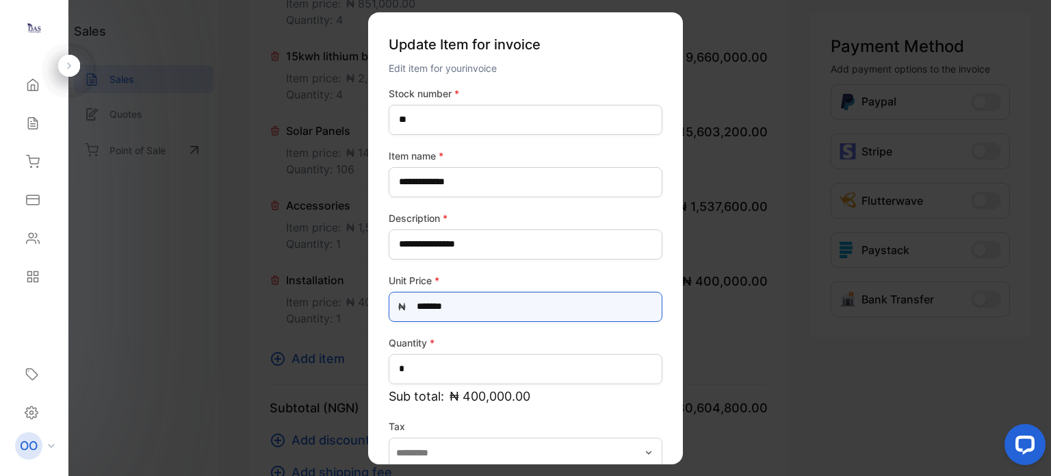
click at [429, 309] on Price-inputprice "*******" at bounding box center [526, 306] width 274 height 30
click at [438, 307] on Price-inputprice "*******" at bounding box center [526, 306] width 274 height 30
type Price-inputprice "*********"
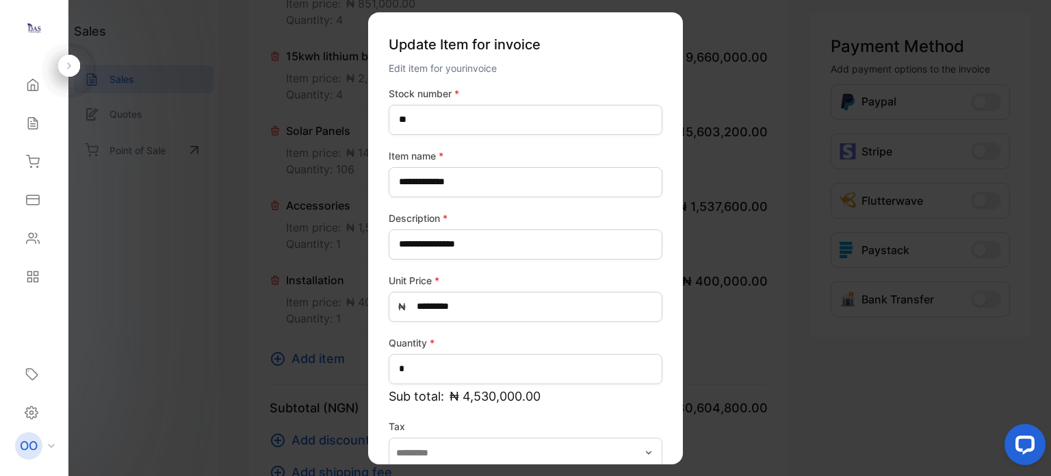
click at [580, 269] on div "**********" at bounding box center [526, 303] width 274 height 434
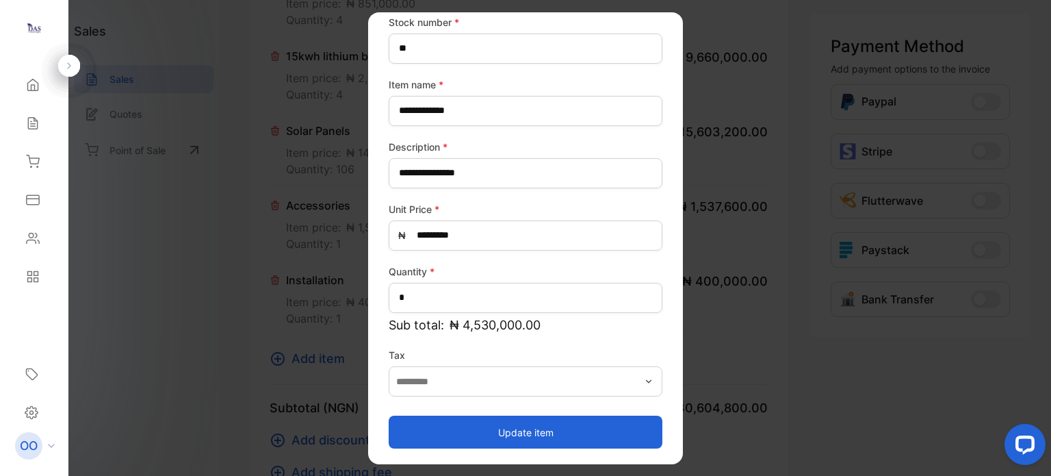
click at [507, 434] on button "Update item" at bounding box center [526, 431] width 274 height 33
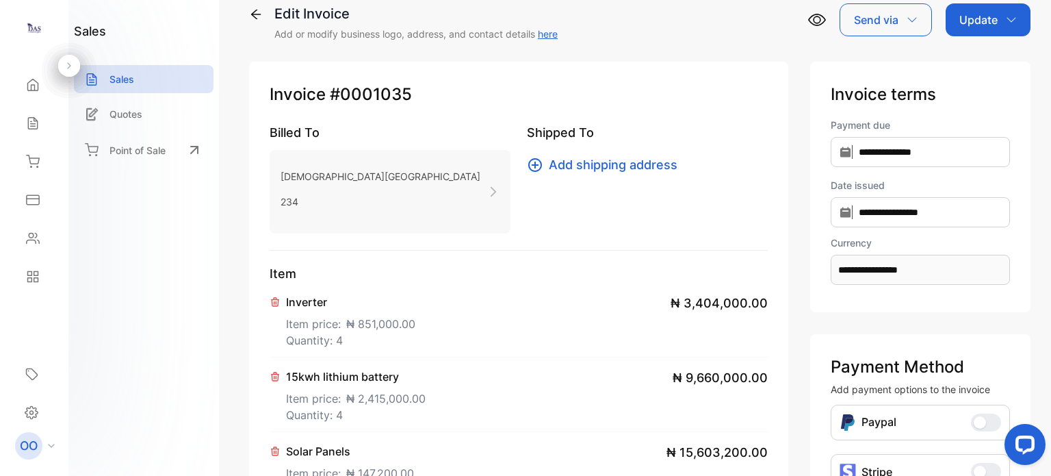
scroll to position [0, 0]
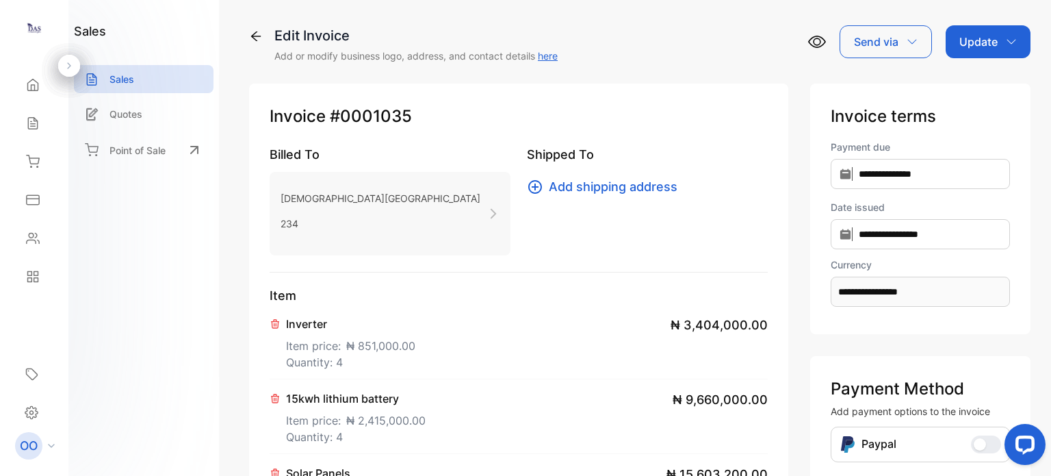
click at [959, 43] on p "Update" at bounding box center [978, 42] width 38 height 16
click at [963, 88] on div "Invoice" at bounding box center [990, 86] width 79 height 27
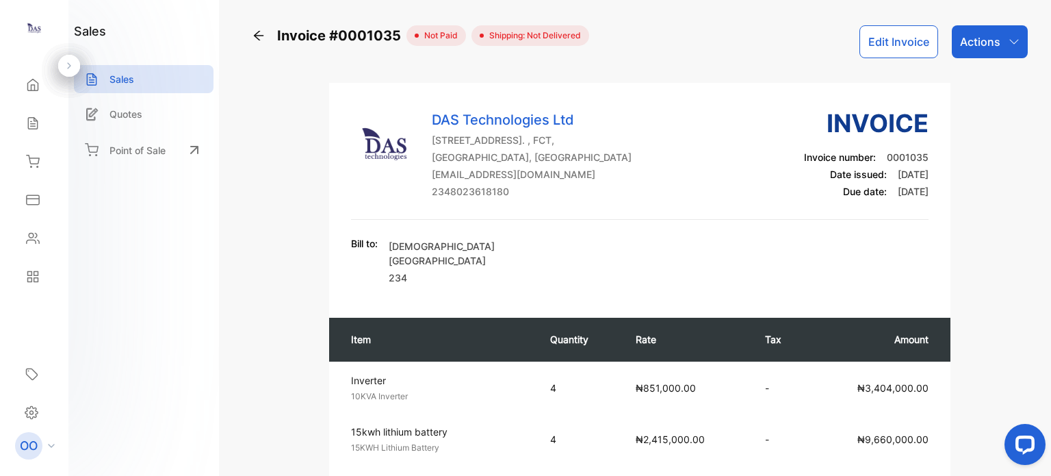
click at [964, 46] on p "Actions" at bounding box center [980, 42] width 40 height 16
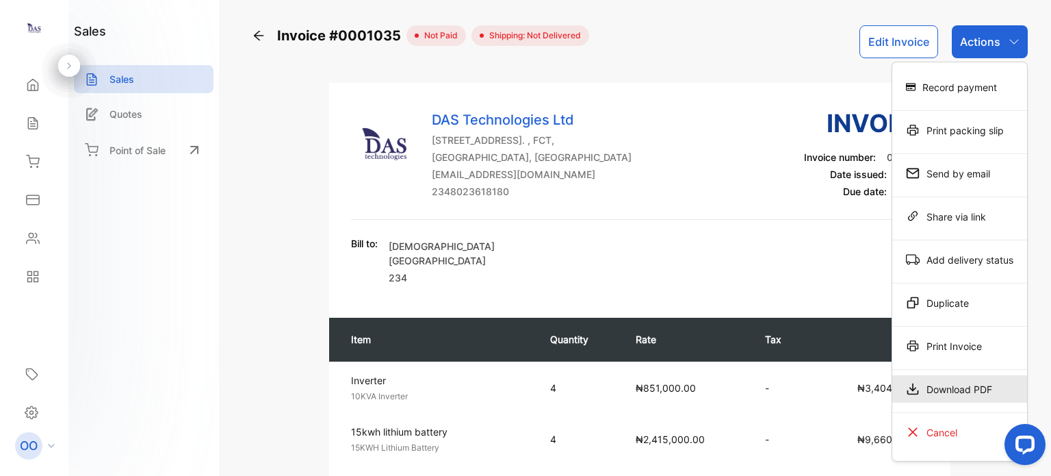
click at [928, 385] on div "Download PDF" at bounding box center [959, 388] width 135 height 27
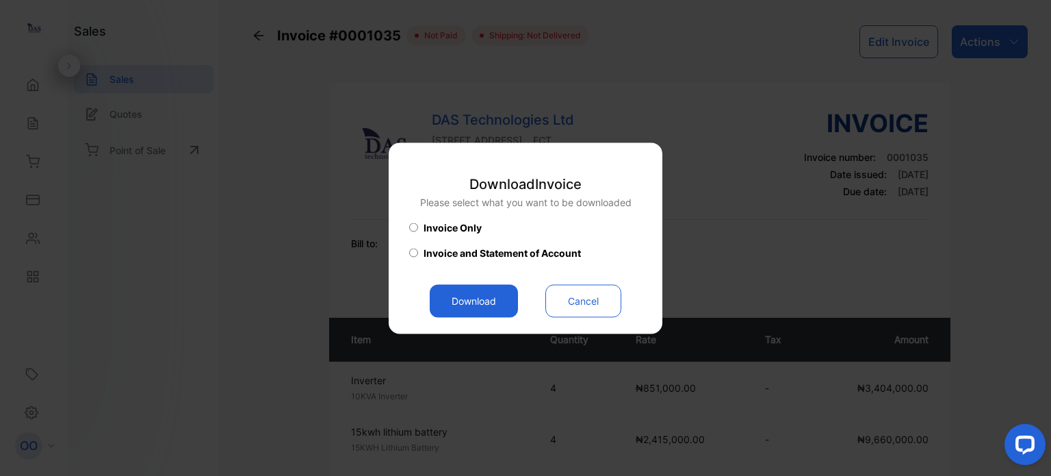
click at [454, 307] on button "Download" at bounding box center [474, 300] width 88 height 33
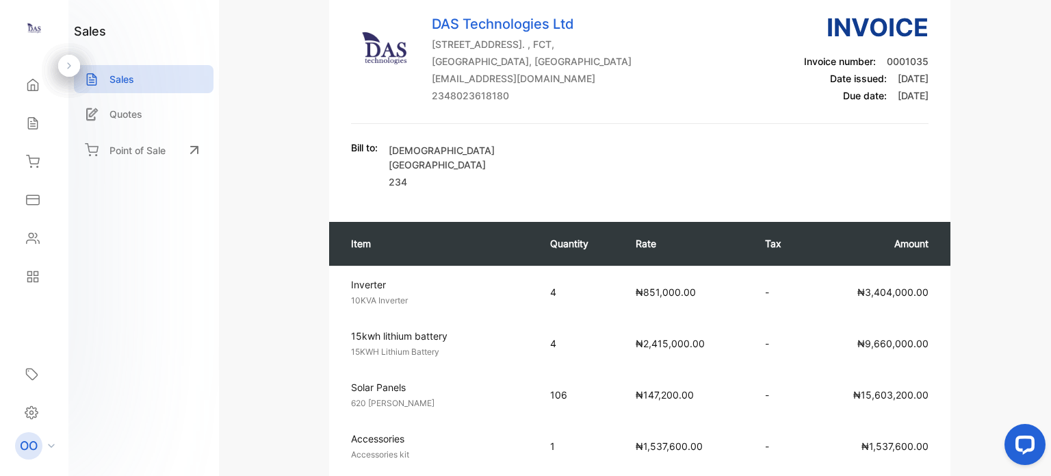
scroll to position [205, 0]
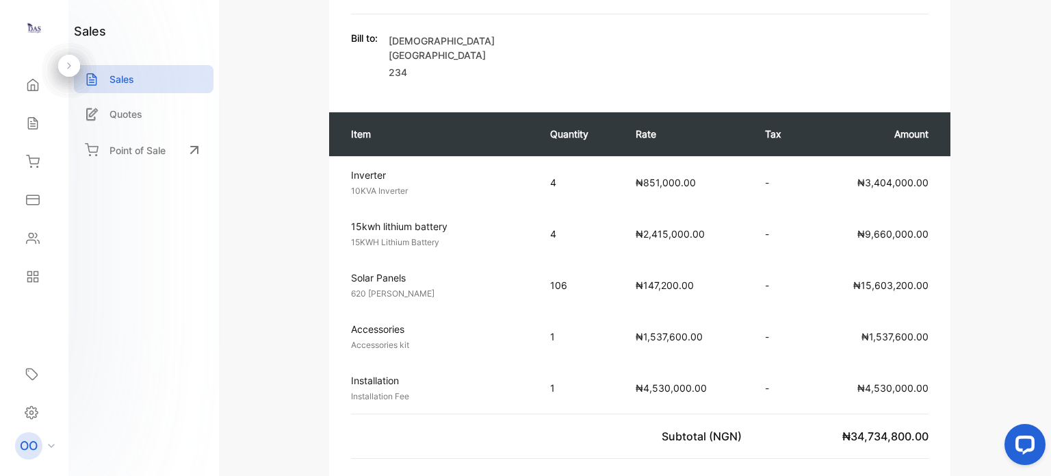
click at [261, 244] on div "DAS Technologies Ltd House 4, White Hill Estates, Durumi, Abuja. , FCT, Abuja, …" at bounding box center [640, 427] width 776 height 1099
click at [148, 81] on div "Sales" at bounding box center [144, 79] width 140 height 28
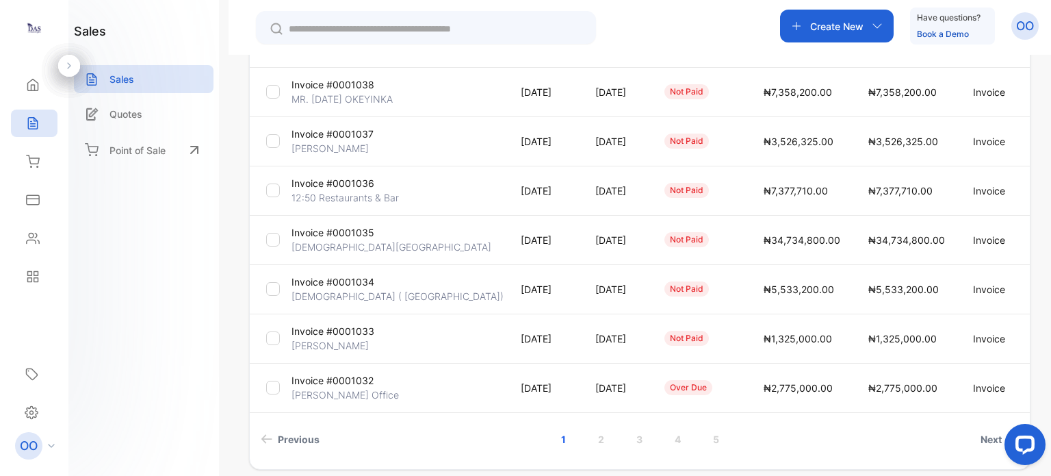
scroll to position [411, 0]
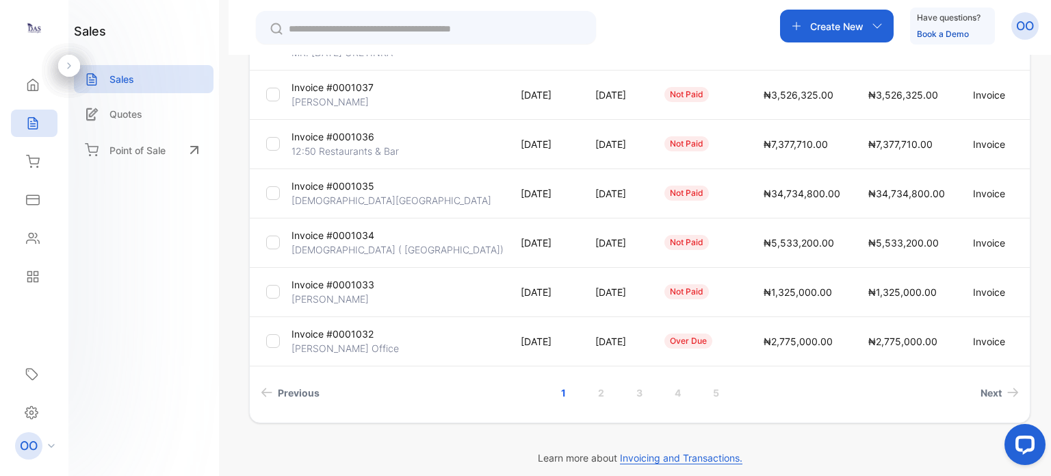
click at [521, 243] on p "[DATE]" at bounding box center [544, 242] width 47 height 14
click at [361, 239] on p "Invoice #0001034" at bounding box center [332, 235] width 83 height 14
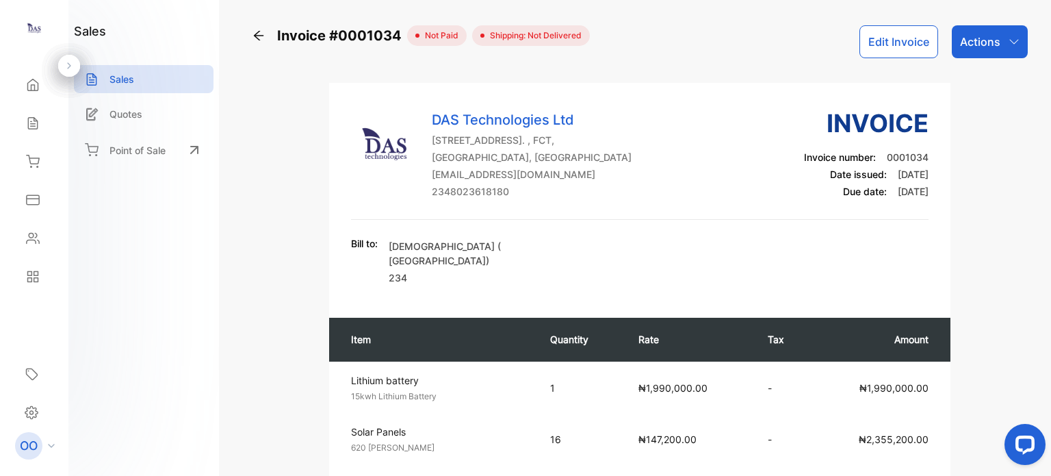
click at [905, 36] on button "Edit Invoice" at bounding box center [898, 41] width 79 height 33
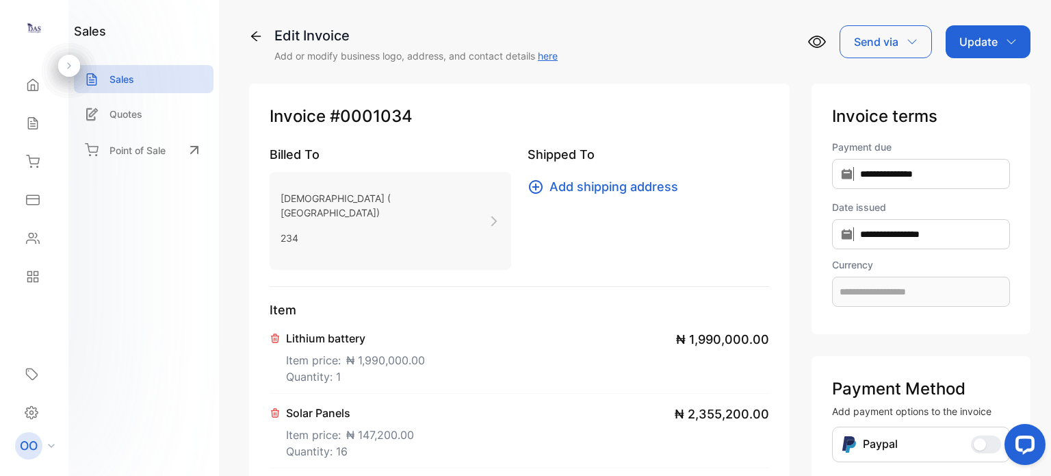
type input "**********"
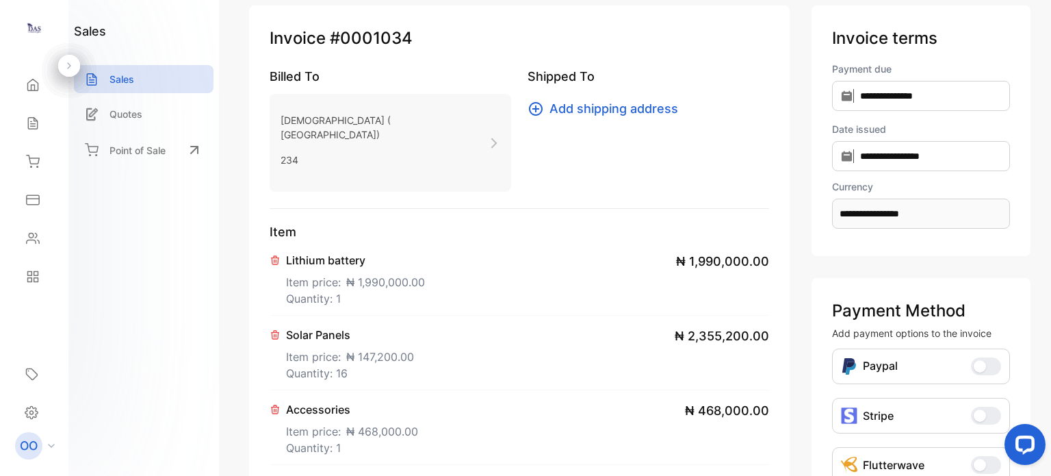
scroll to position [137, 0]
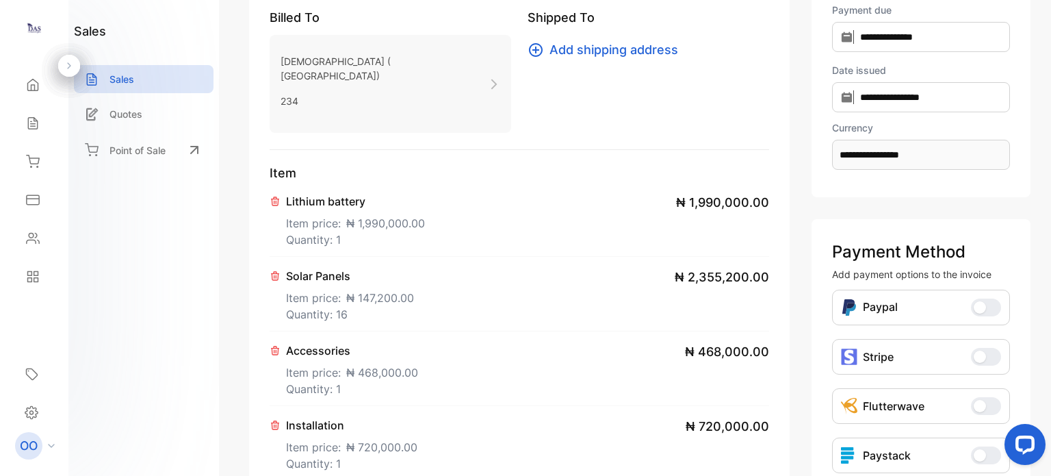
click at [400, 215] on span "₦ 1,990,000.00" at bounding box center [385, 223] width 79 height 16
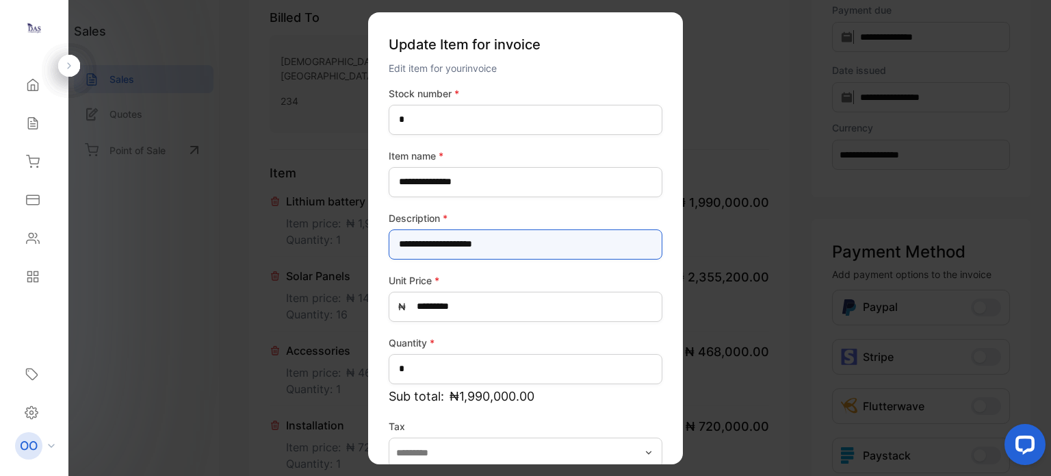
click at [409, 244] on input "**********" at bounding box center [526, 244] width 274 height 30
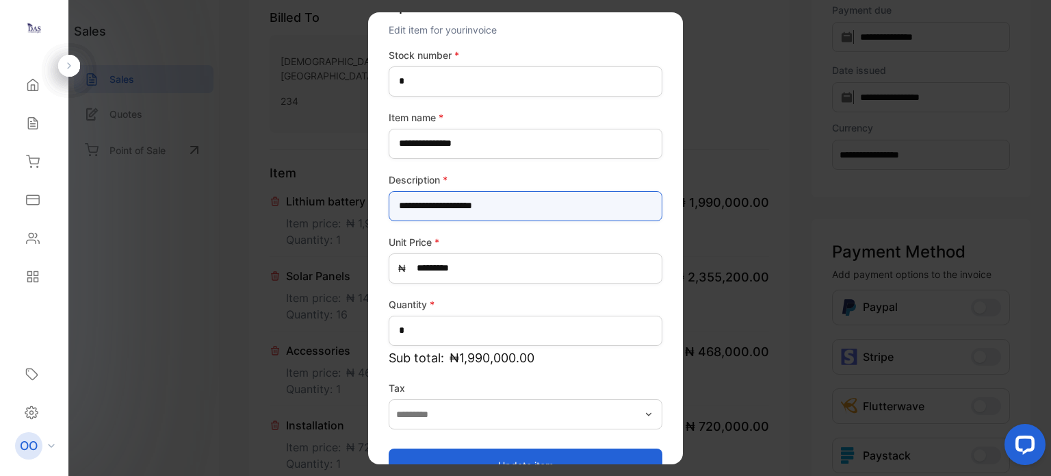
scroll to position [71, 0]
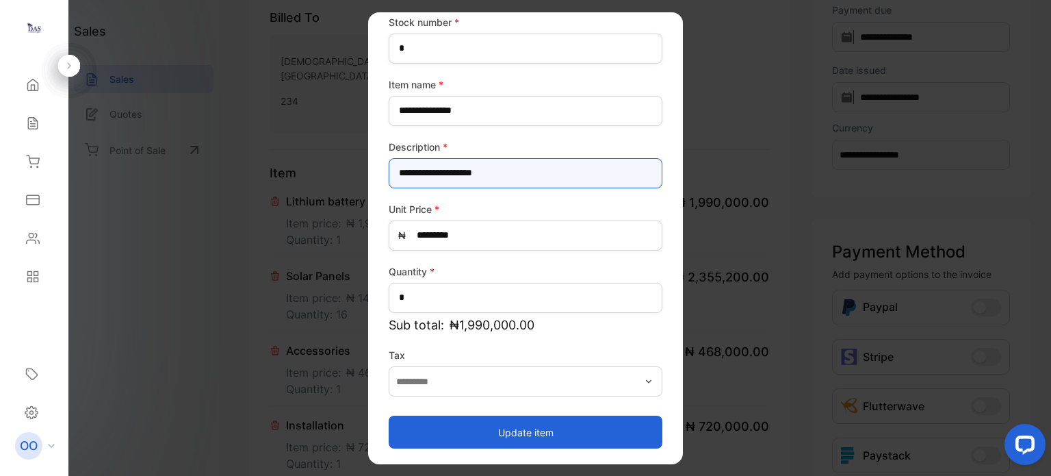
type input "**********"
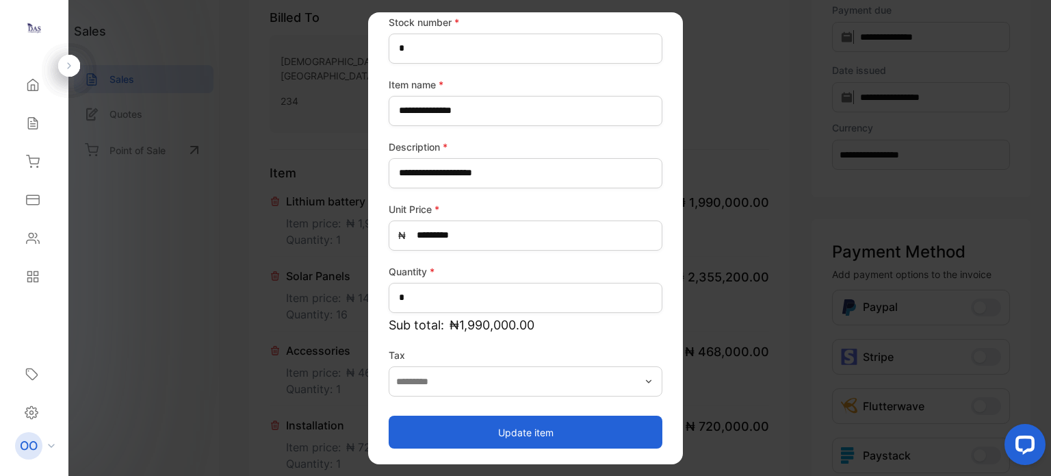
click at [539, 432] on button "Update item" at bounding box center [526, 431] width 274 height 33
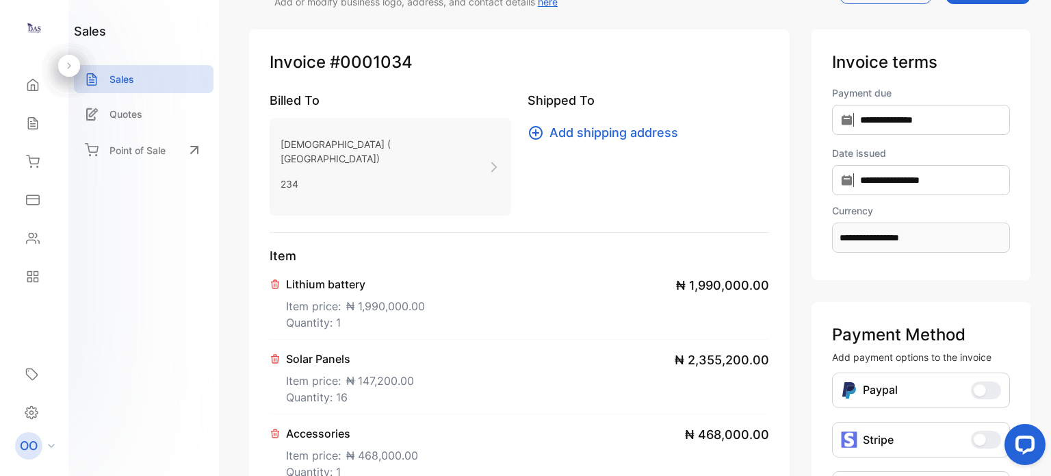
scroll to position [0, 0]
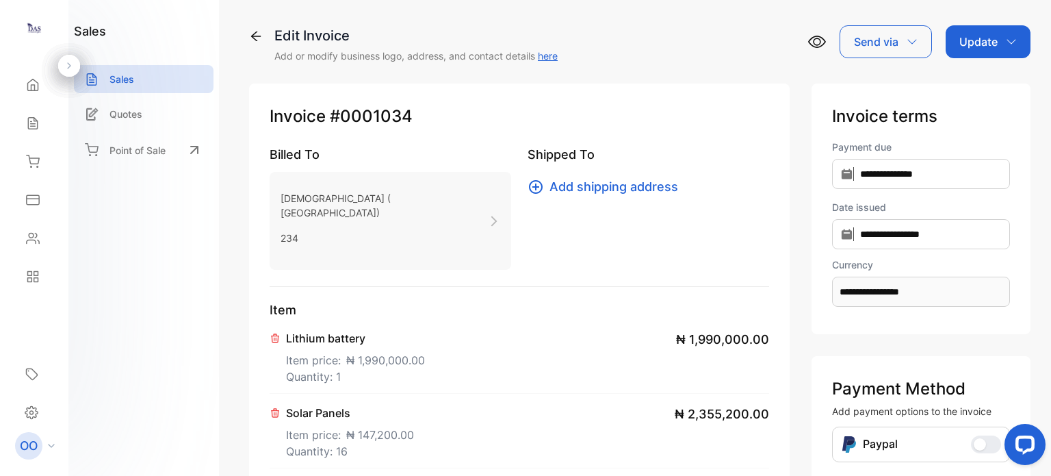
click at [985, 36] on p "Update" at bounding box center [978, 42] width 38 height 16
click at [974, 87] on div "Invoice" at bounding box center [990, 86] width 79 height 27
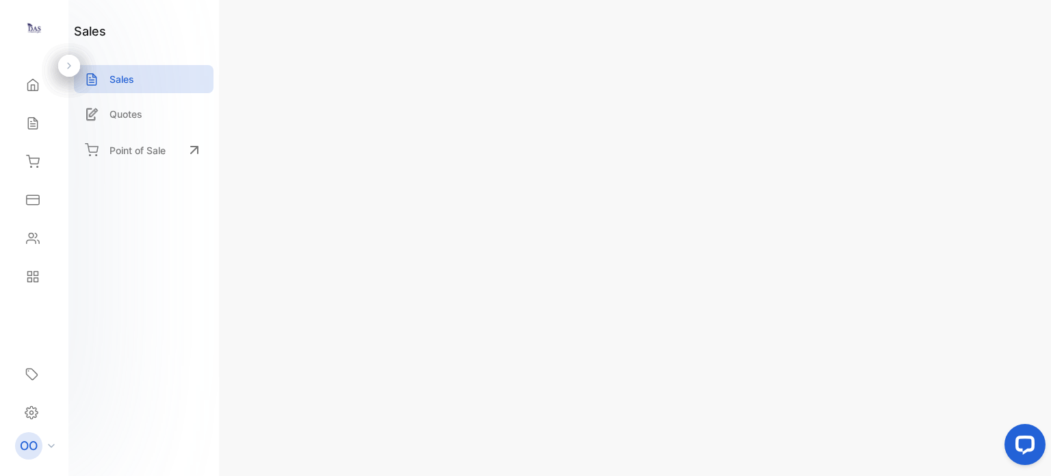
click at [993, 43] on p "Actions" at bounding box center [980, 42] width 40 height 16
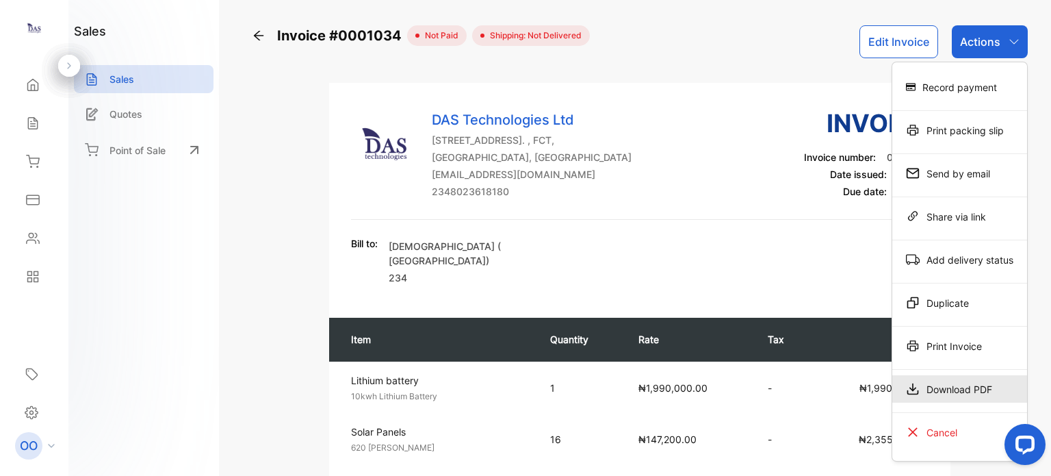
click at [955, 381] on div "Download PDF" at bounding box center [959, 388] width 135 height 27
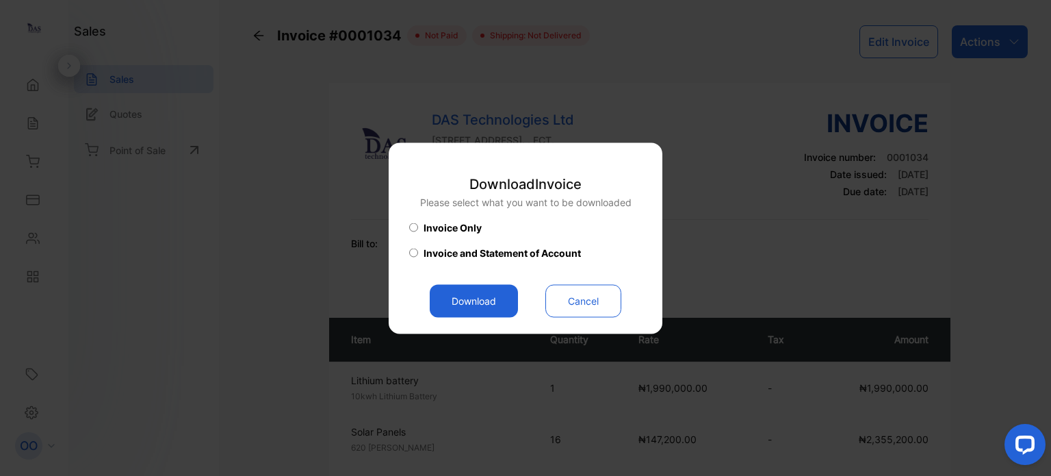
click at [471, 303] on button "Download" at bounding box center [474, 300] width 88 height 33
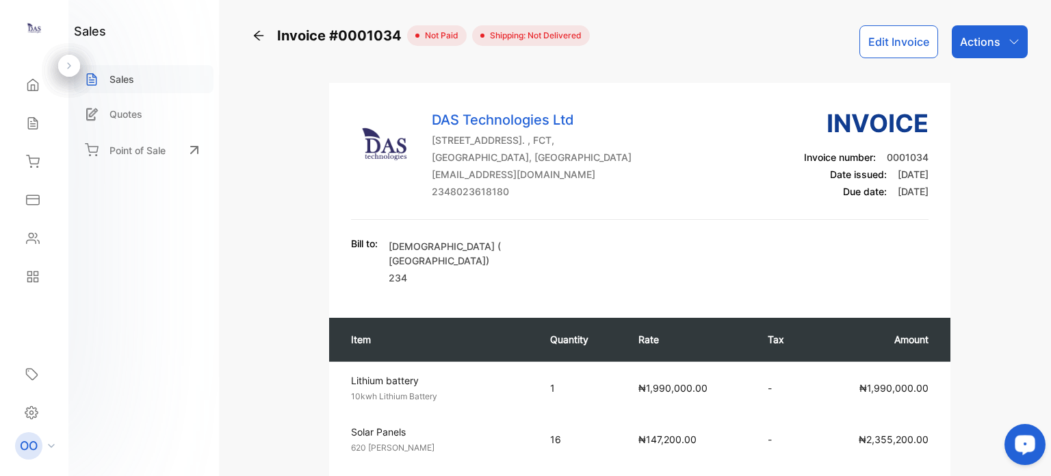
click at [142, 74] on div "Sales" at bounding box center [144, 79] width 140 height 28
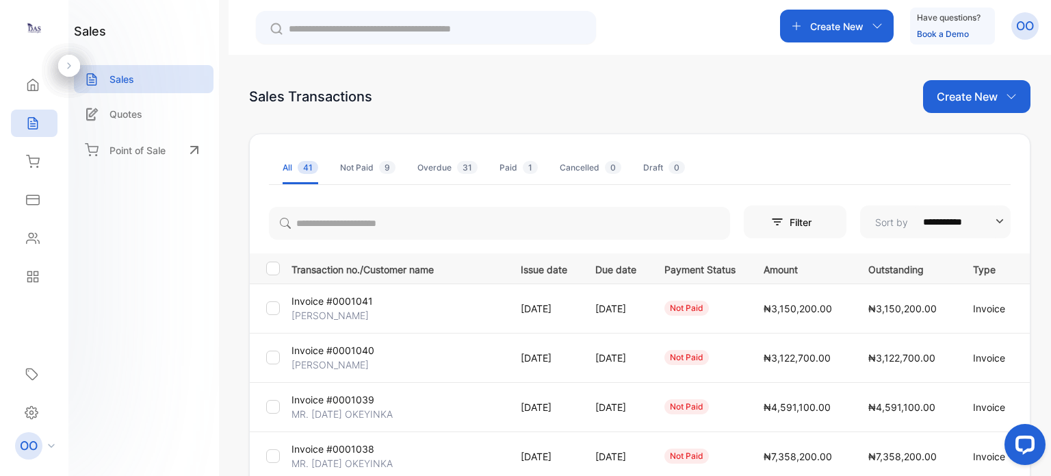
click at [944, 106] on div "Create New" at bounding box center [976, 96] width 107 height 33
click at [963, 144] on span "Invoice" at bounding box center [979, 142] width 32 height 14
